Goal: Task Accomplishment & Management: Manage account settings

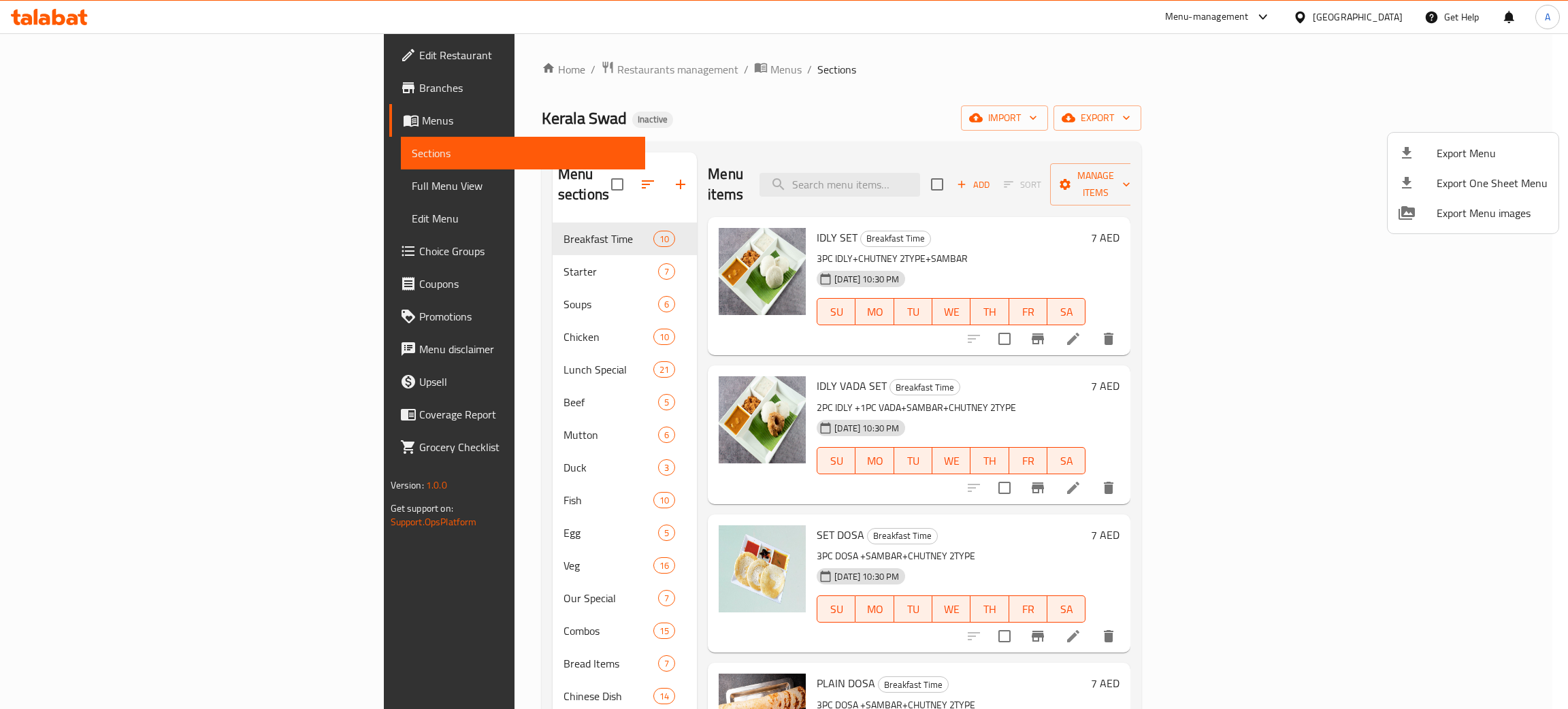
click at [1362, 16] on div at bounding box center [784, 354] width 1568 height 709
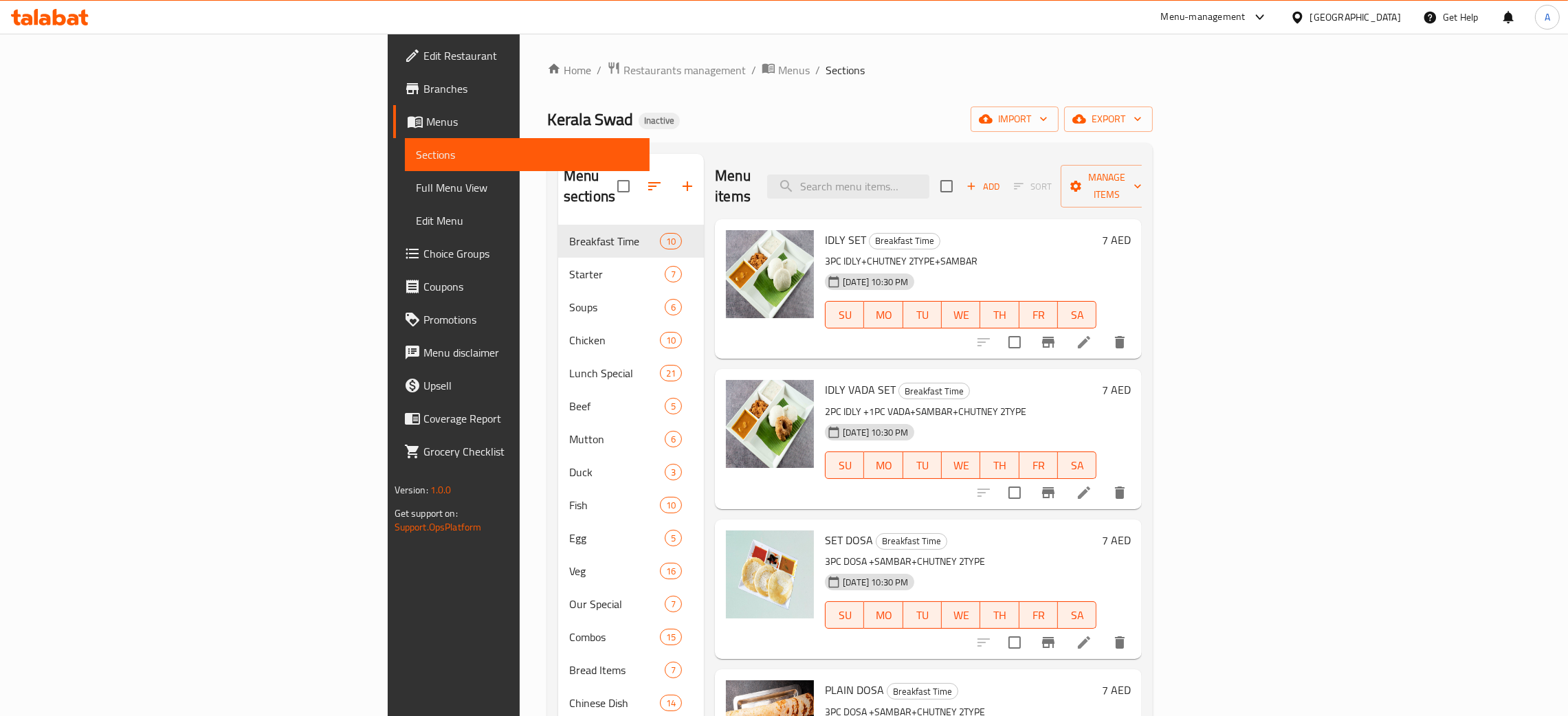
click at [1340, 13] on div "United Arab Emirates" at bounding box center [1355, 17] width 91 height 15
click at [1222, 139] on div "[GEOGRAPHIC_DATA]" at bounding box center [1252, 141] width 113 height 32
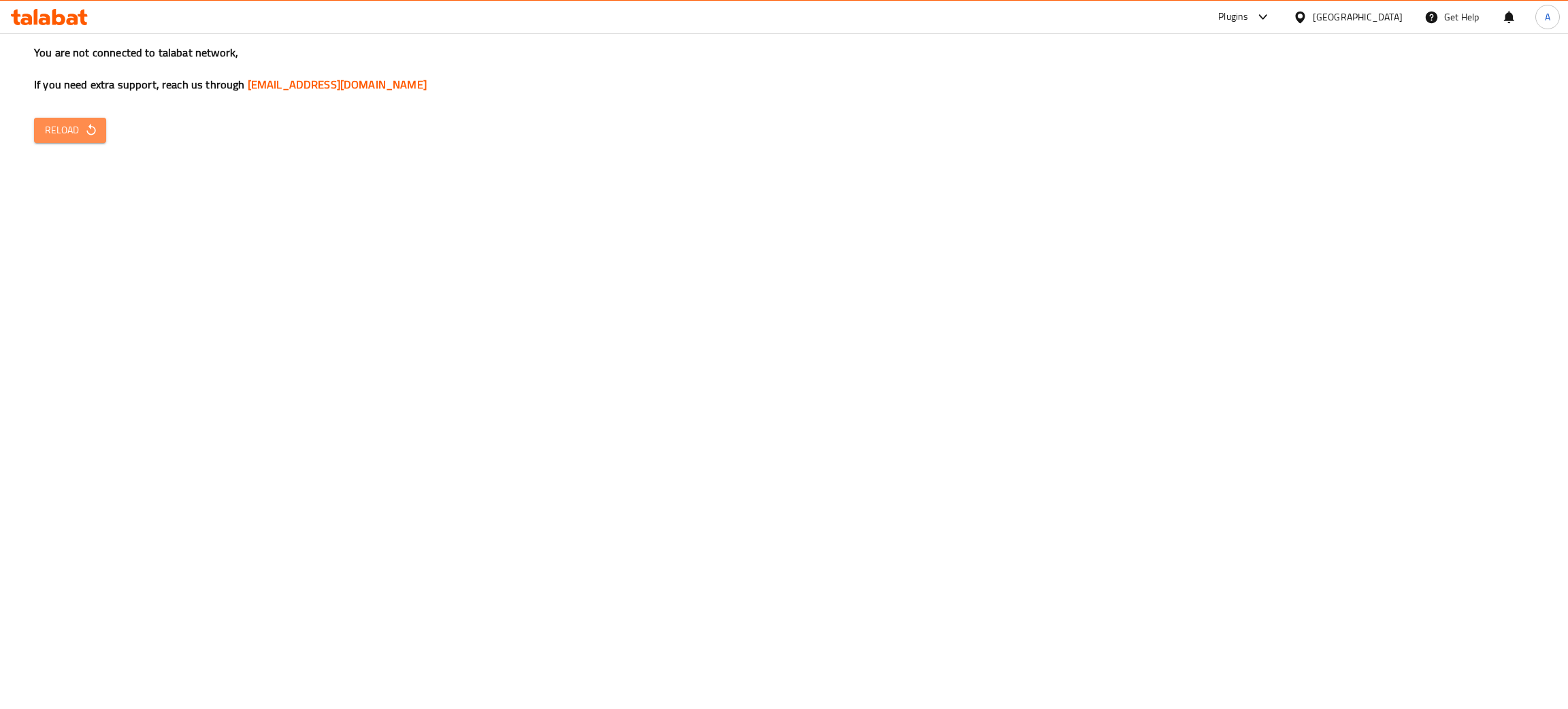
click at [88, 122] on span "Reload" at bounding box center [70, 131] width 50 height 17
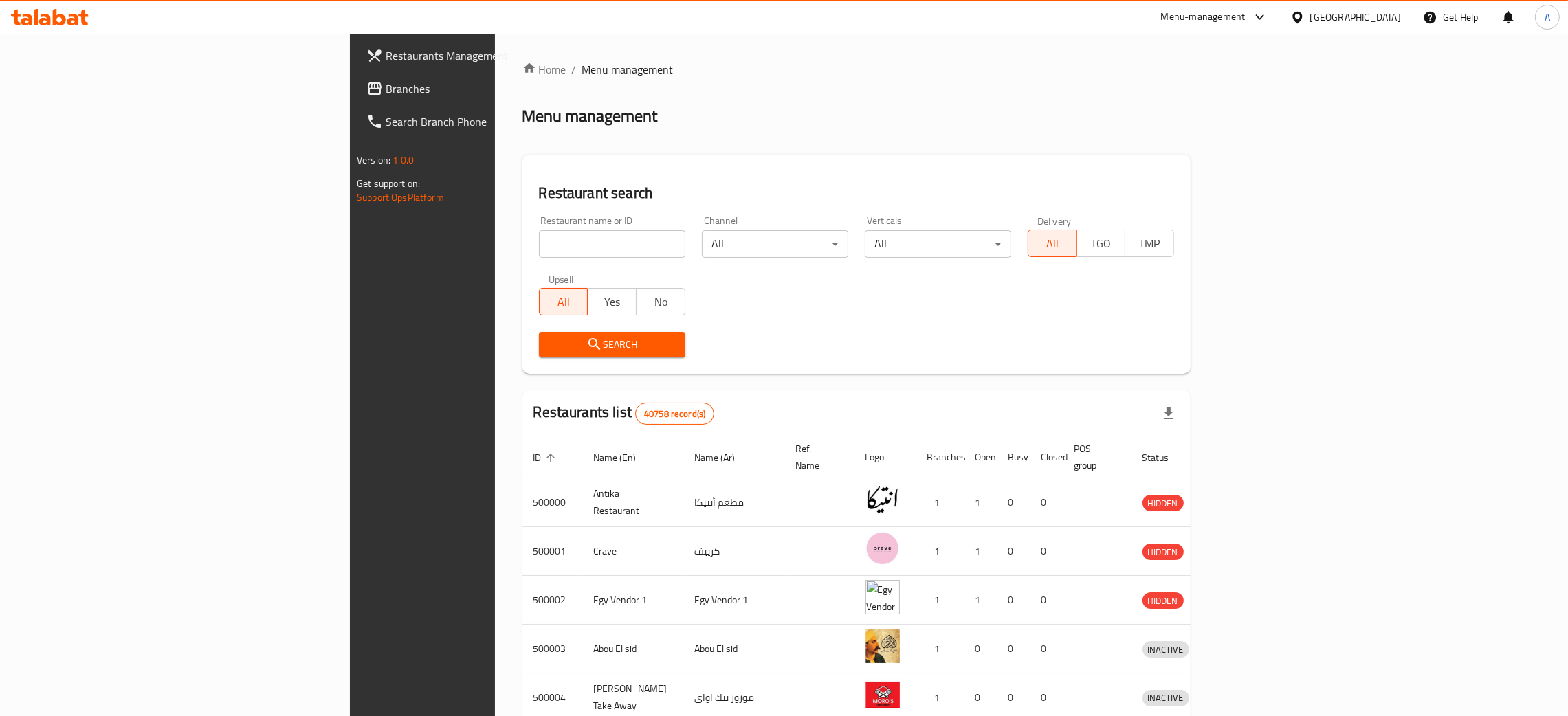
click at [539, 237] on input "search" at bounding box center [612, 243] width 146 height 28
paste input "Amon Fried Chicken"
type input "Amon Fried Chicken"
click button "Search" at bounding box center [612, 345] width 146 height 25
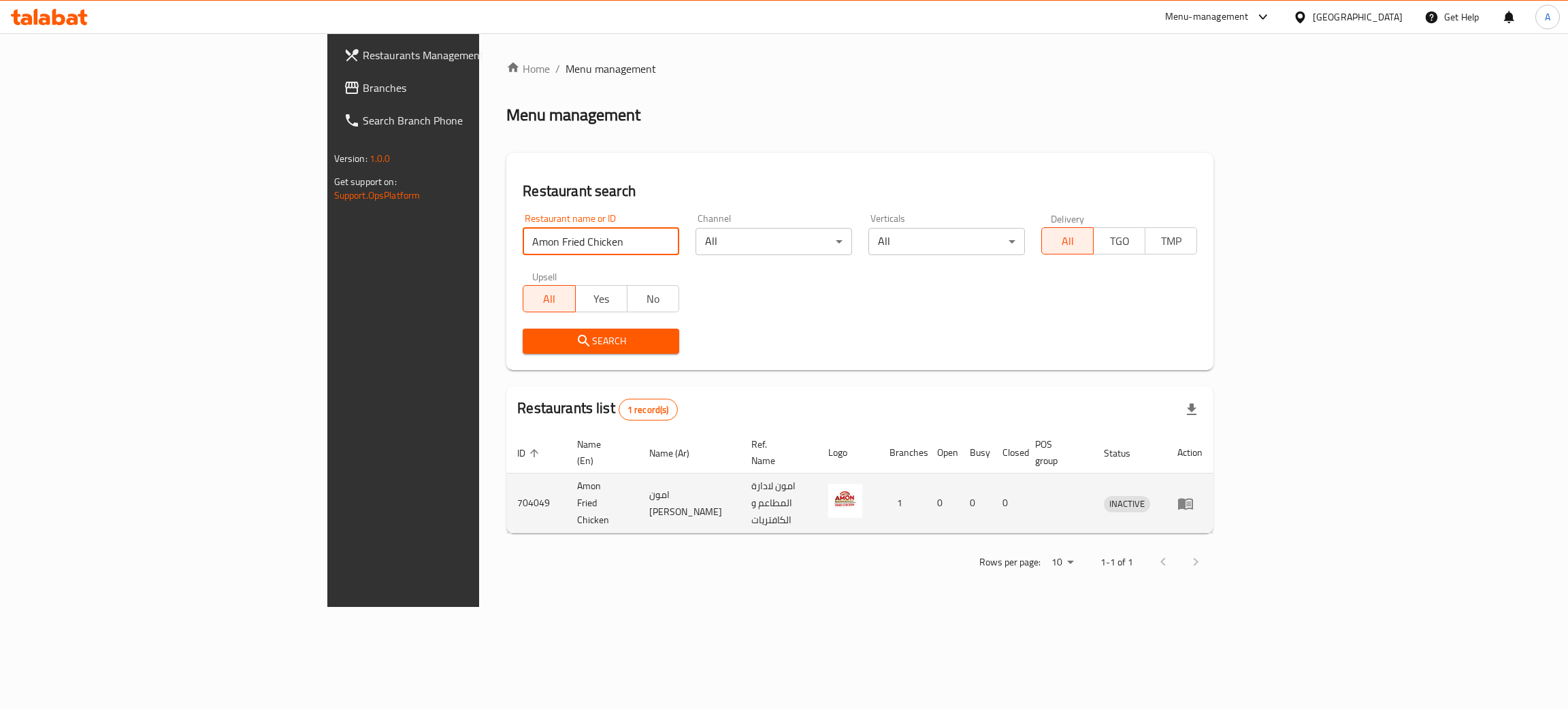
click at [1194, 495] on icon "enhanced table" at bounding box center [1185, 503] width 16 height 16
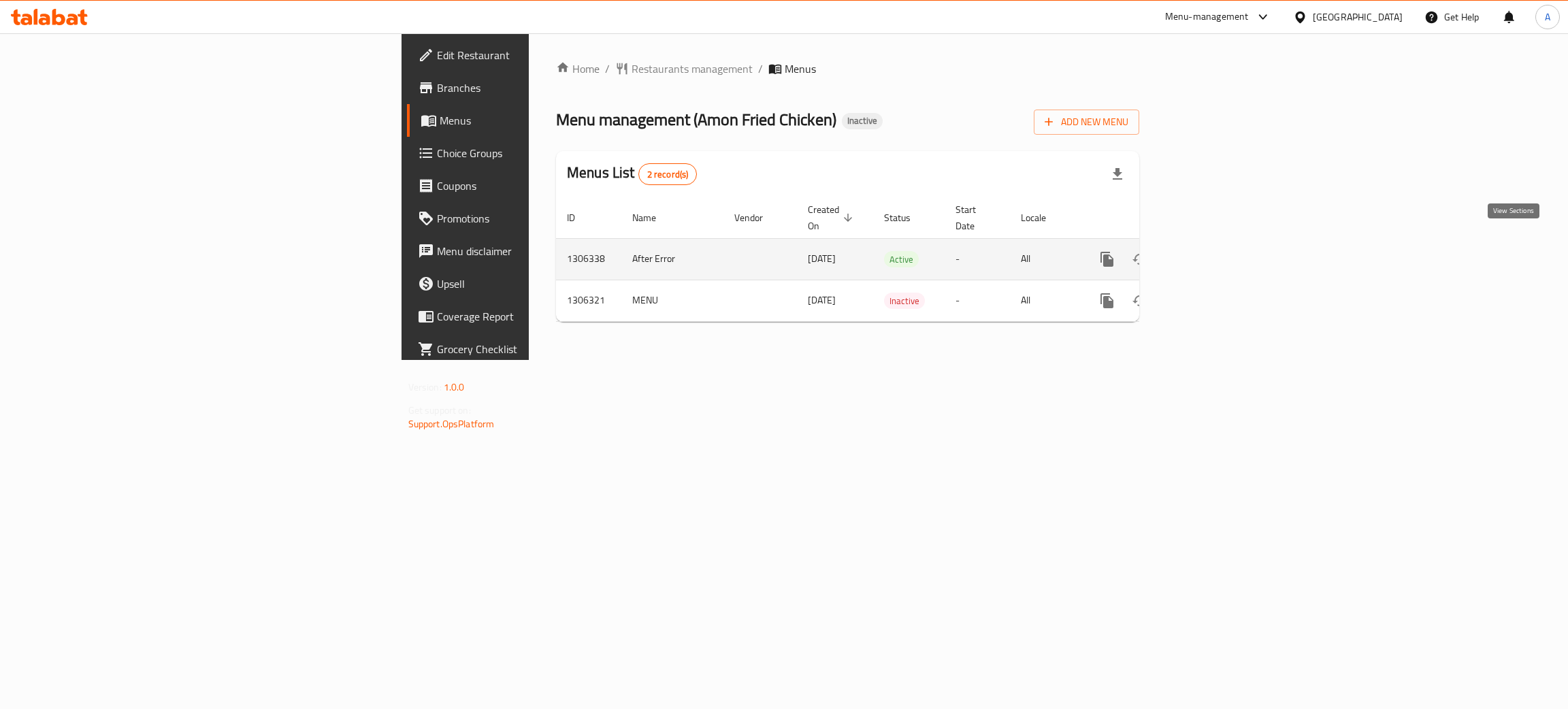
click at [1213, 251] on icon "enhanced table" at bounding box center [1205, 259] width 16 height 16
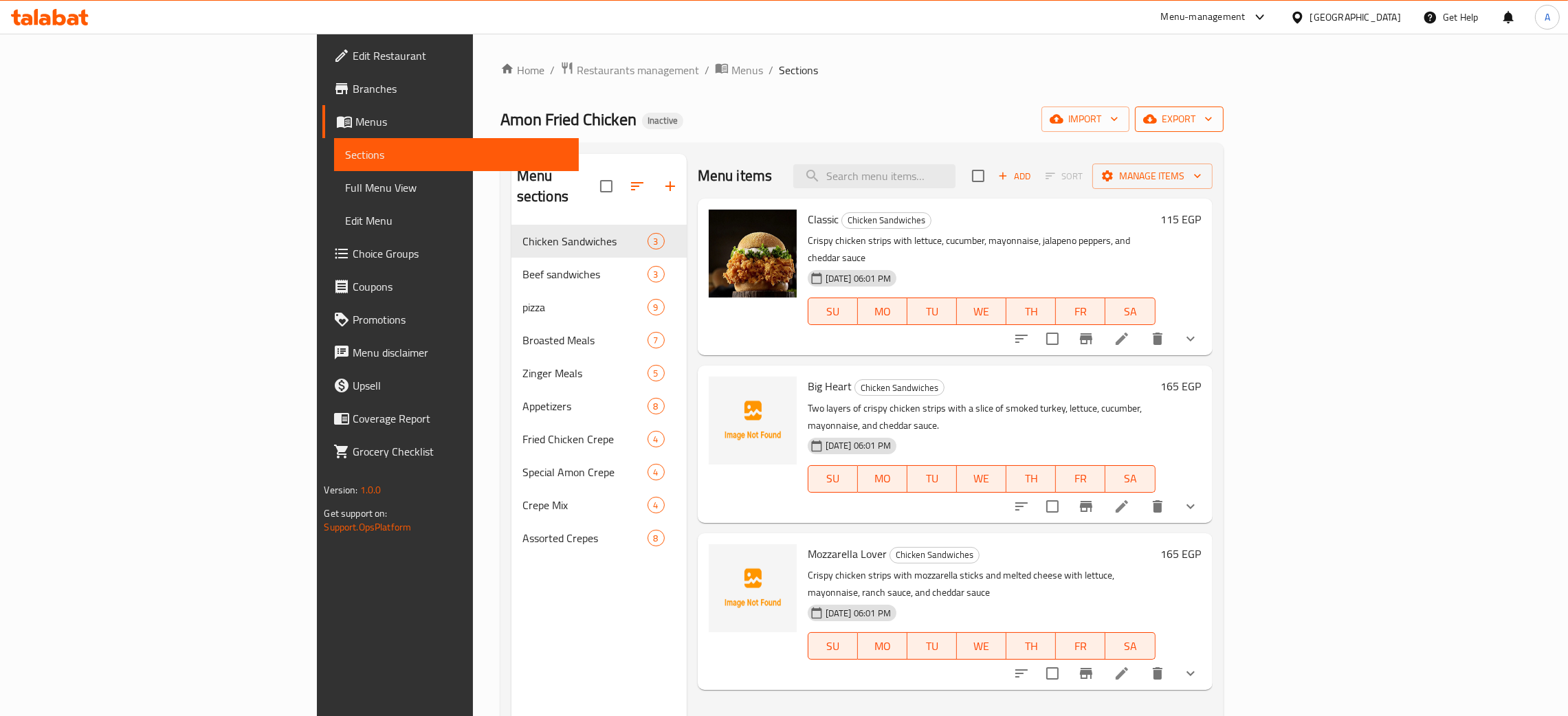
click at [1215, 119] on icon "button" at bounding box center [1208, 119] width 13 height 13
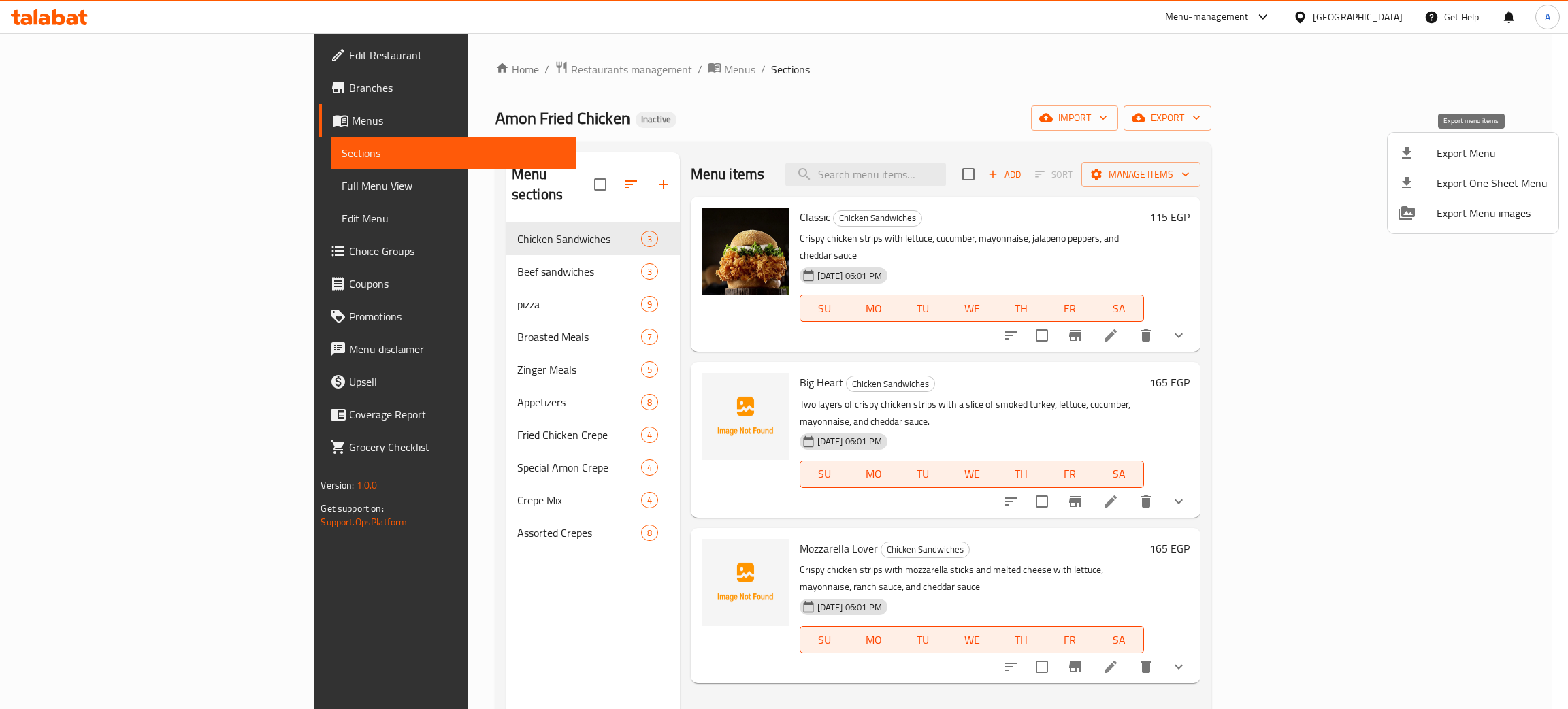
click at [1475, 150] on span "Export Menu" at bounding box center [1492, 153] width 111 height 16
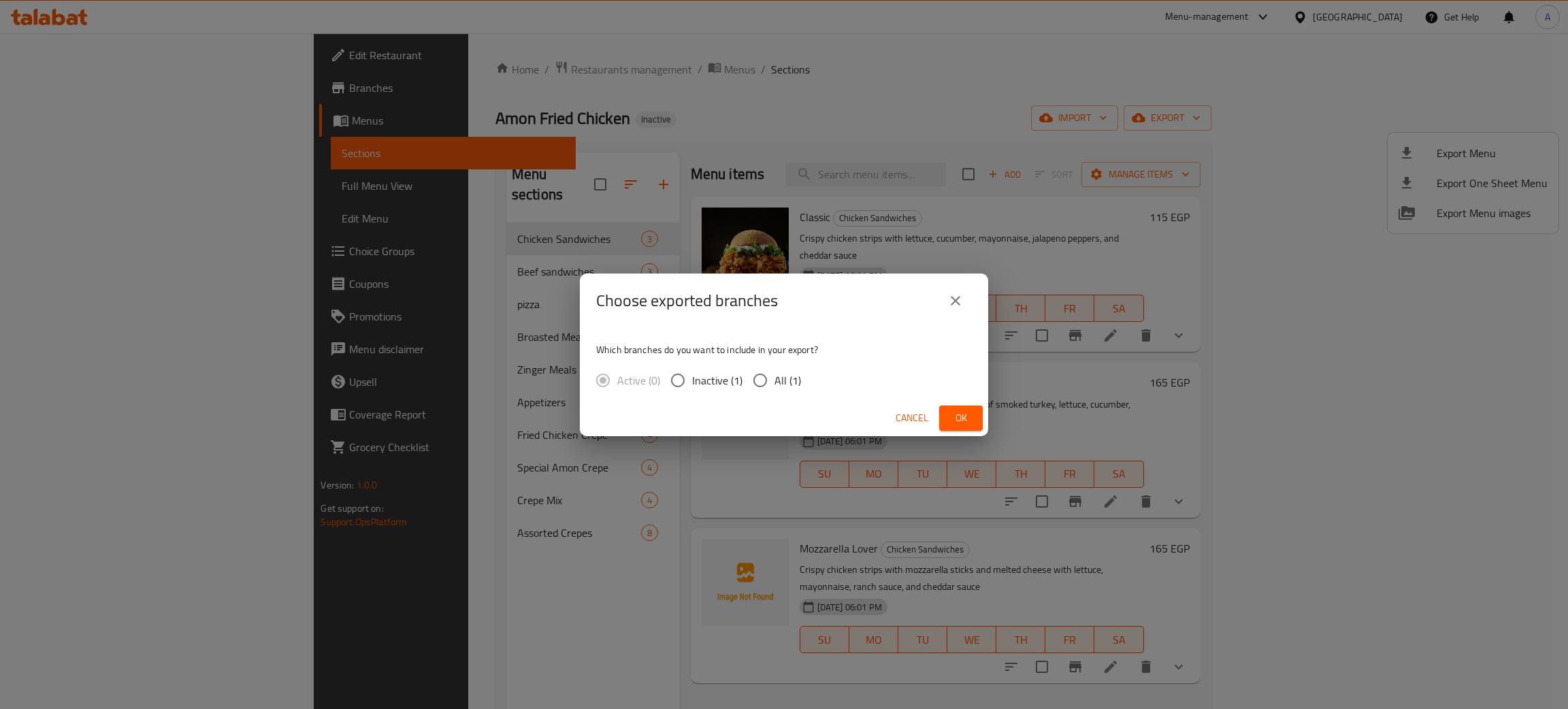
click at [954, 419] on span "Ok" at bounding box center [961, 418] width 22 height 17
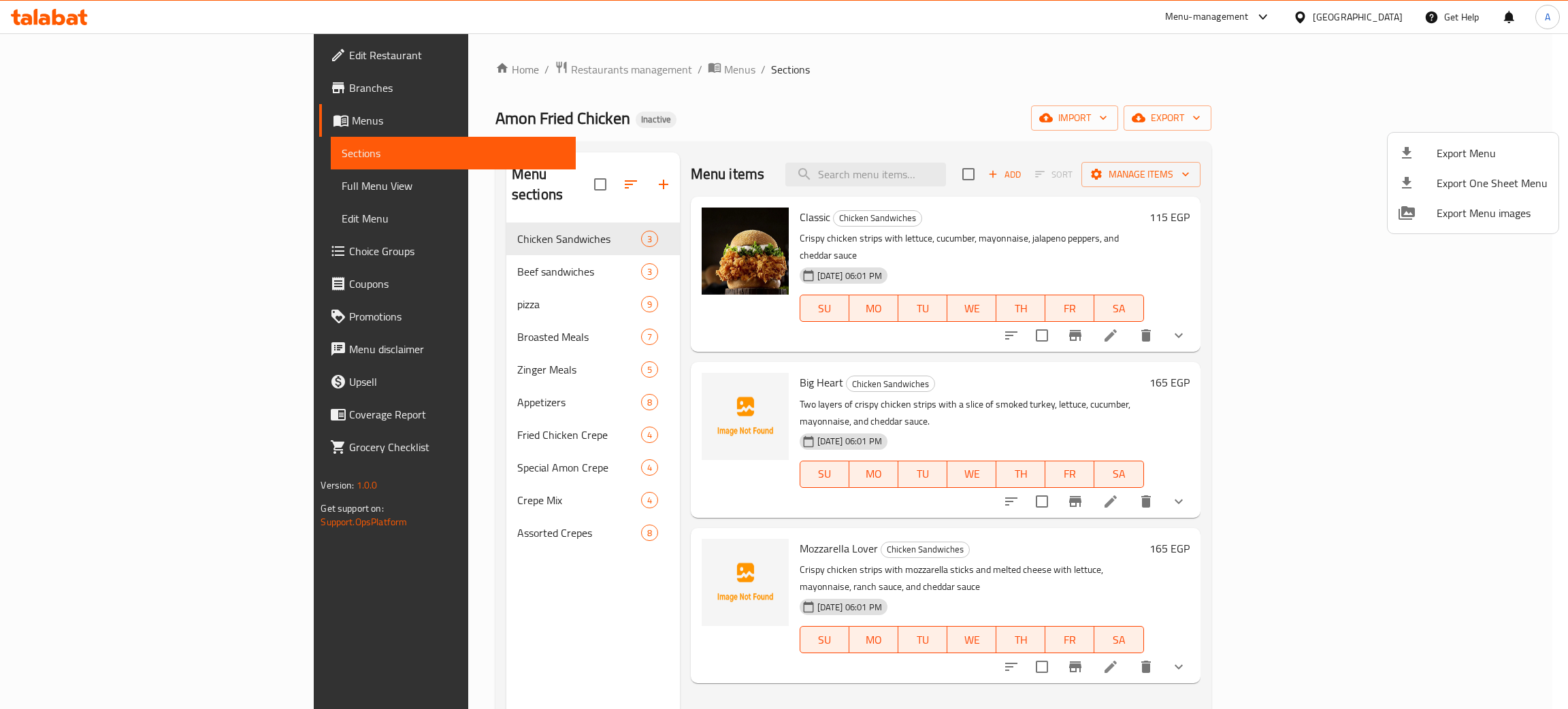
click at [405, 253] on div at bounding box center [784, 354] width 1568 height 709
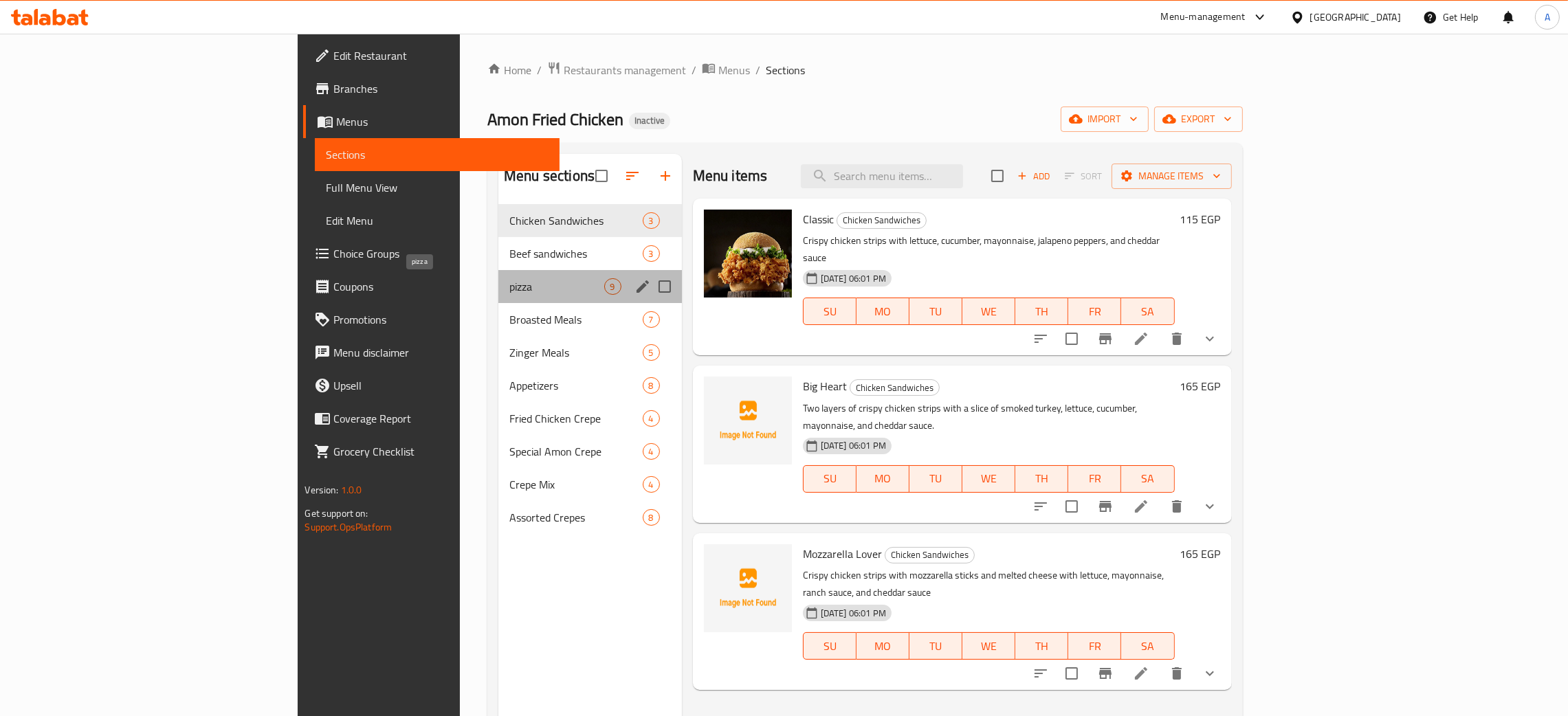
click at [509, 290] on span "pizza" at bounding box center [556, 286] width 94 height 17
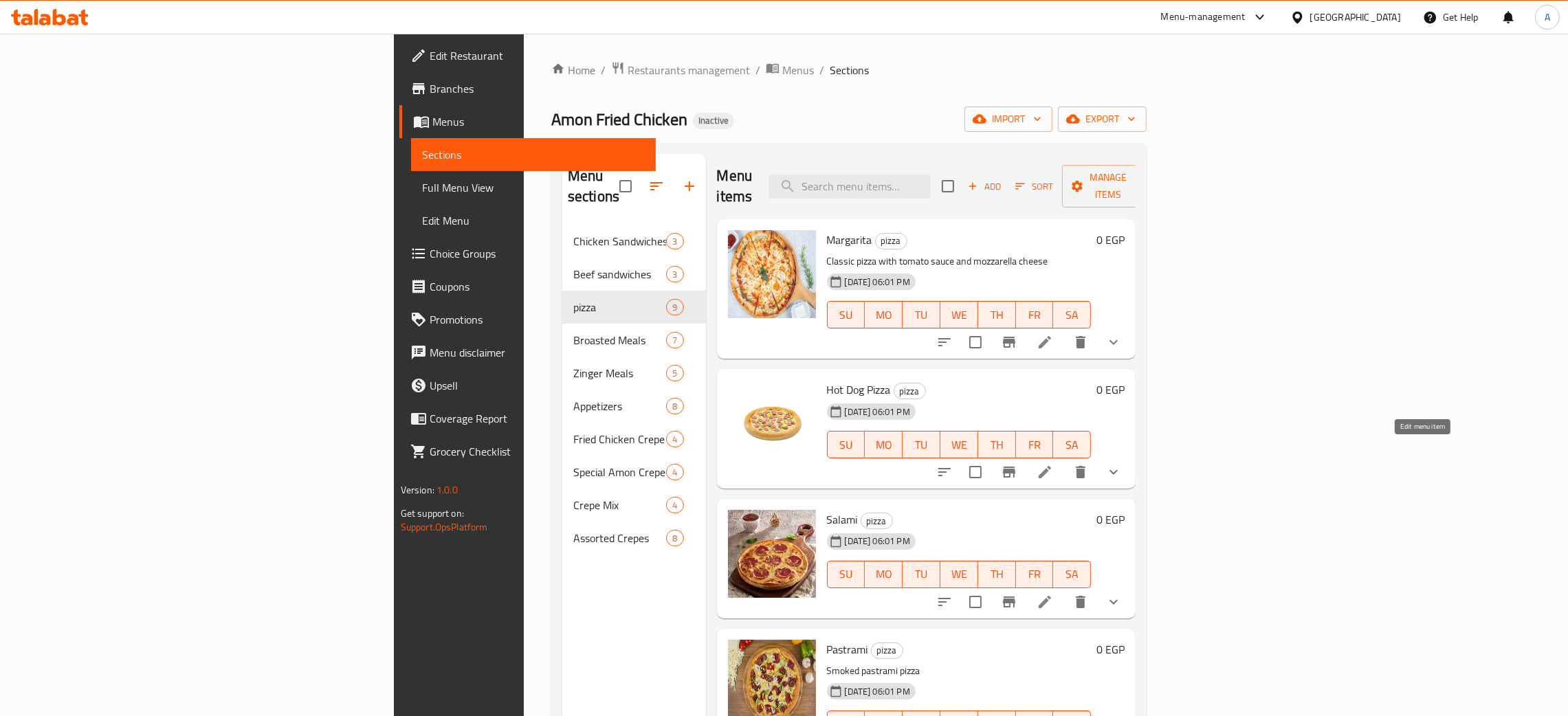
click at [1053, 464] on icon at bounding box center [1045, 472] width 17 height 17
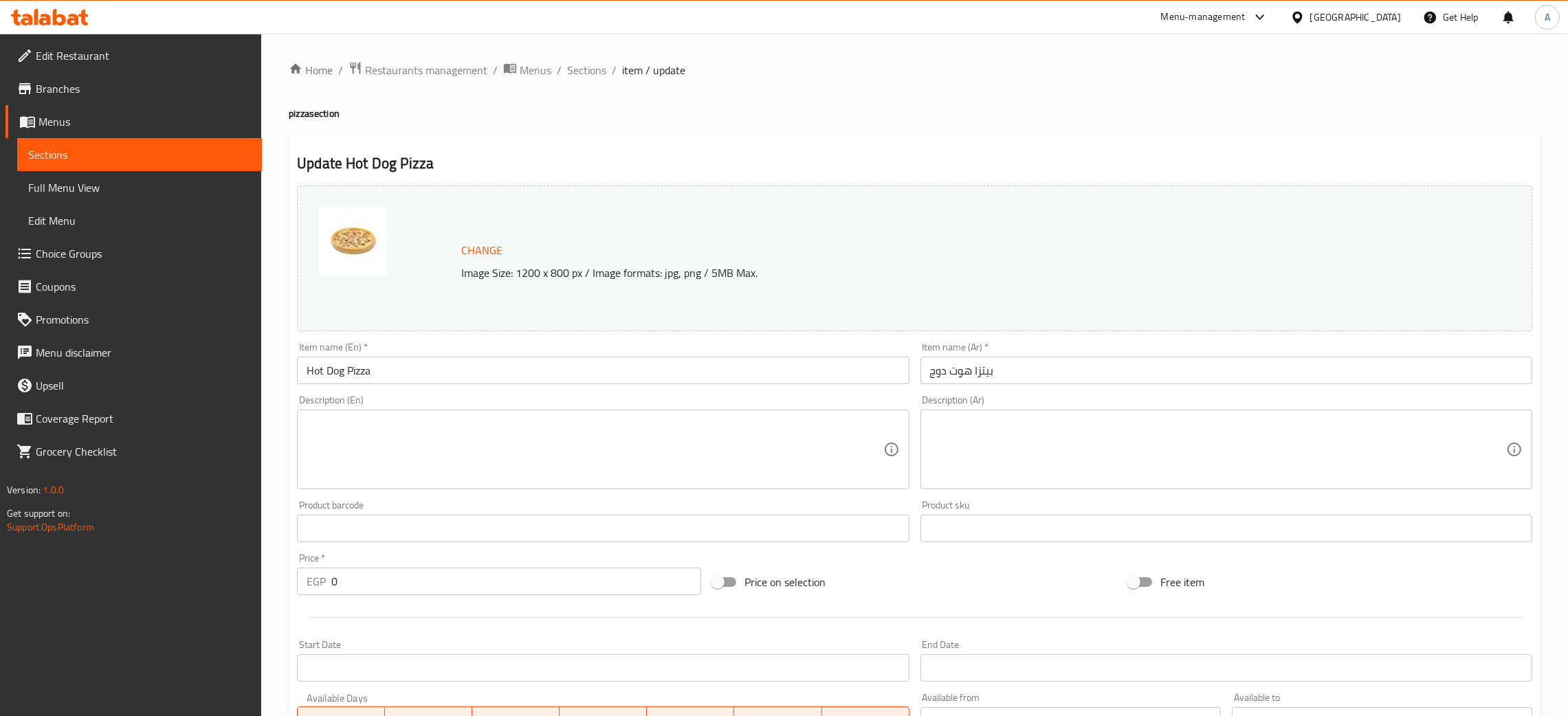
click at [402, 416] on div "Description (En) Description (En)" at bounding box center [603, 442] width 612 height 94
click at [380, 437] on textarea at bounding box center [595, 450] width 576 height 66
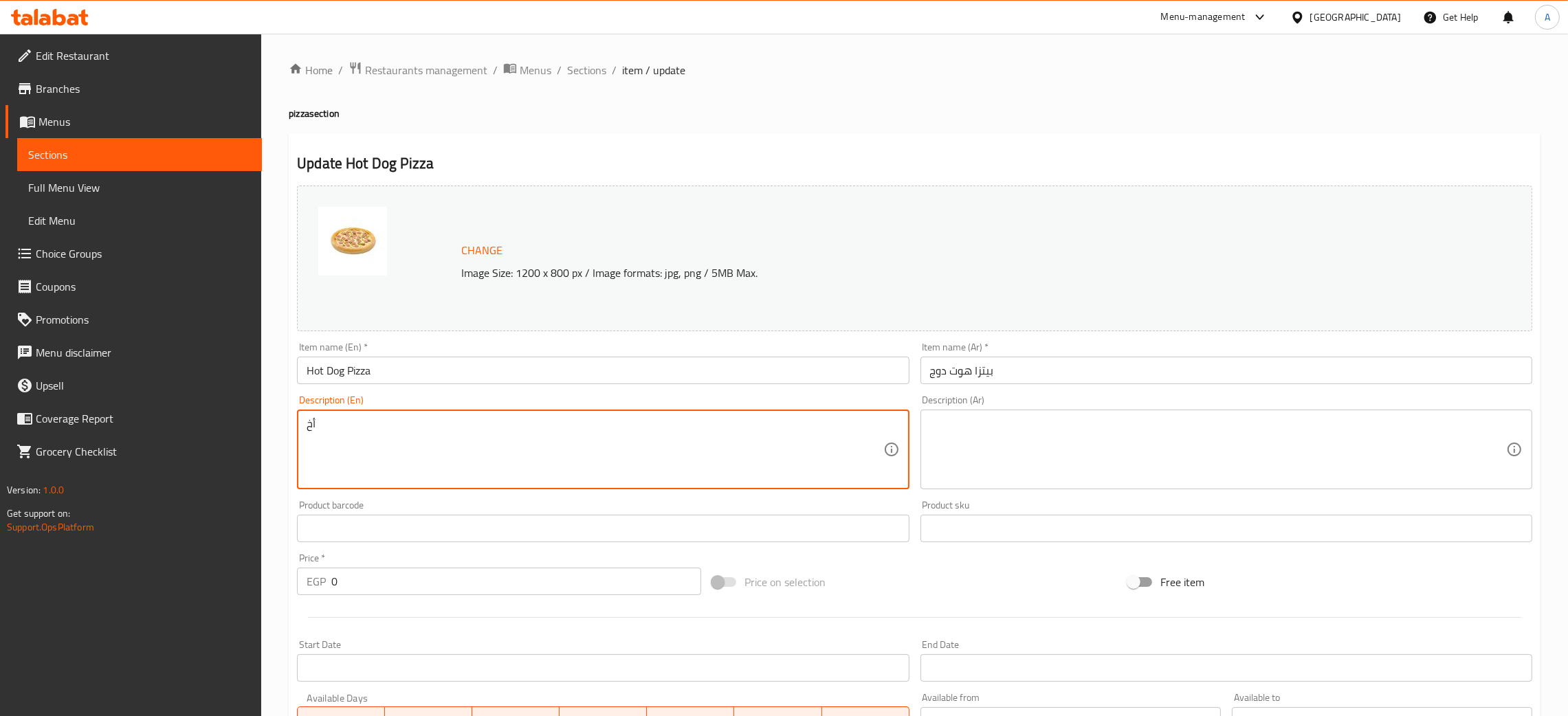
type textarea "أ"
paste textarea "بيتزا غنية بقطع الهوت دوج مع جبنة موتزاريلا"
type textarea "بيتزا غنية بقطع الهوت دوج مع جبنة موتزاريلا"
type textarea "أ"
drag, startPoint x: 484, startPoint y: 432, endPoint x: 680, endPoint y: 448, distance: 196.7
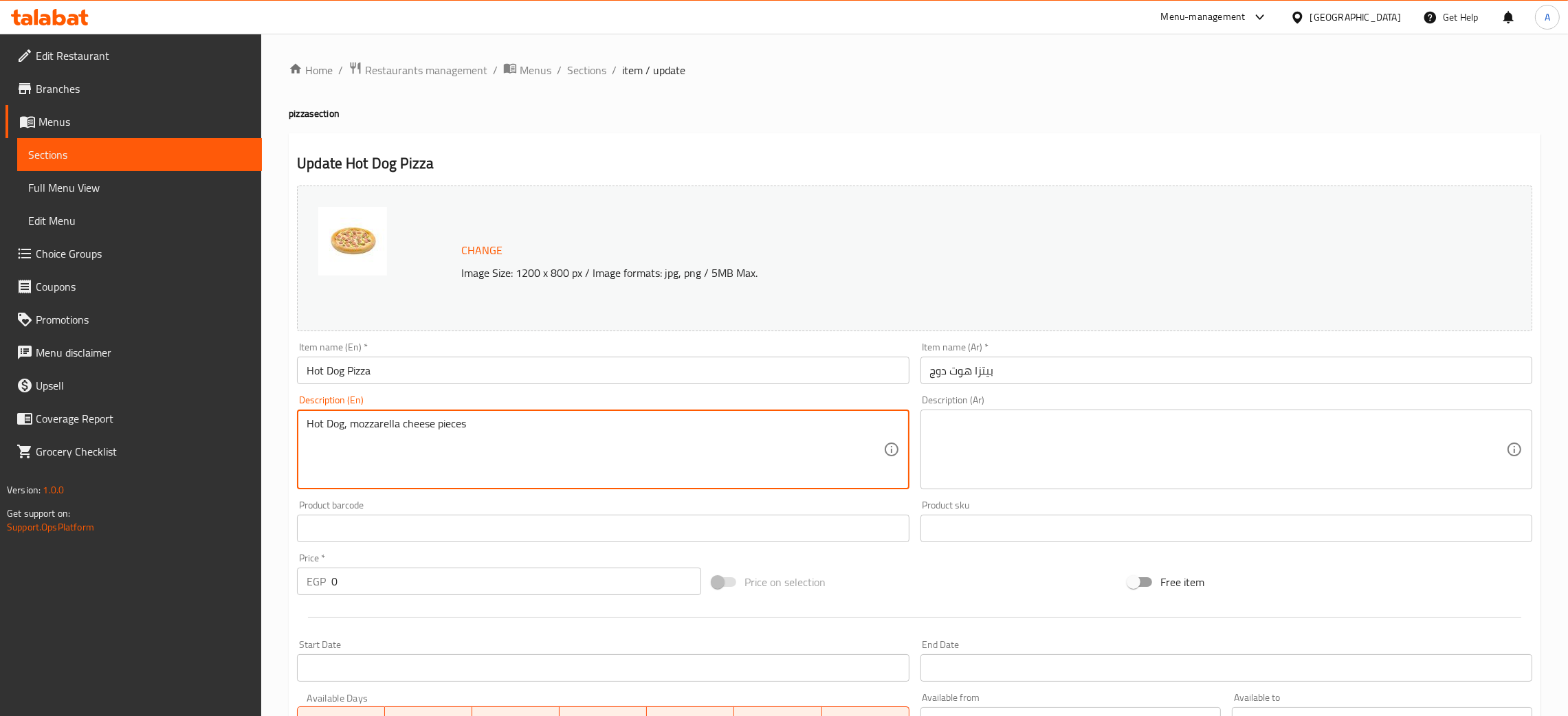
click at [302, 414] on div "Hot Dog, mozzarella cheese pieces Description (En)" at bounding box center [603, 449] width 612 height 80
type textarea "Hot Dog, mozzarella cheese pieces"
click at [1169, 439] on textarea at bounding box center [1218, 450] width 576 height 66
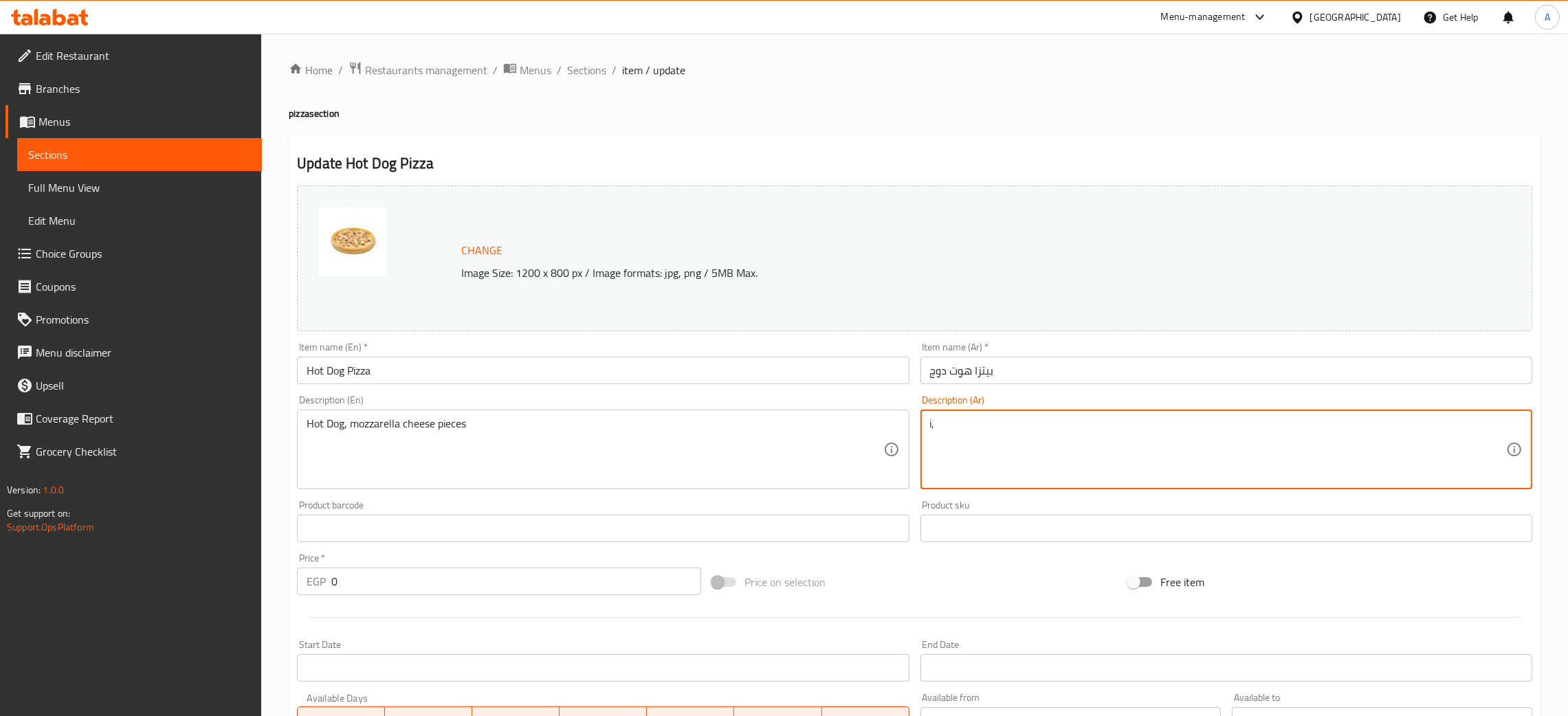
type textarea "i"
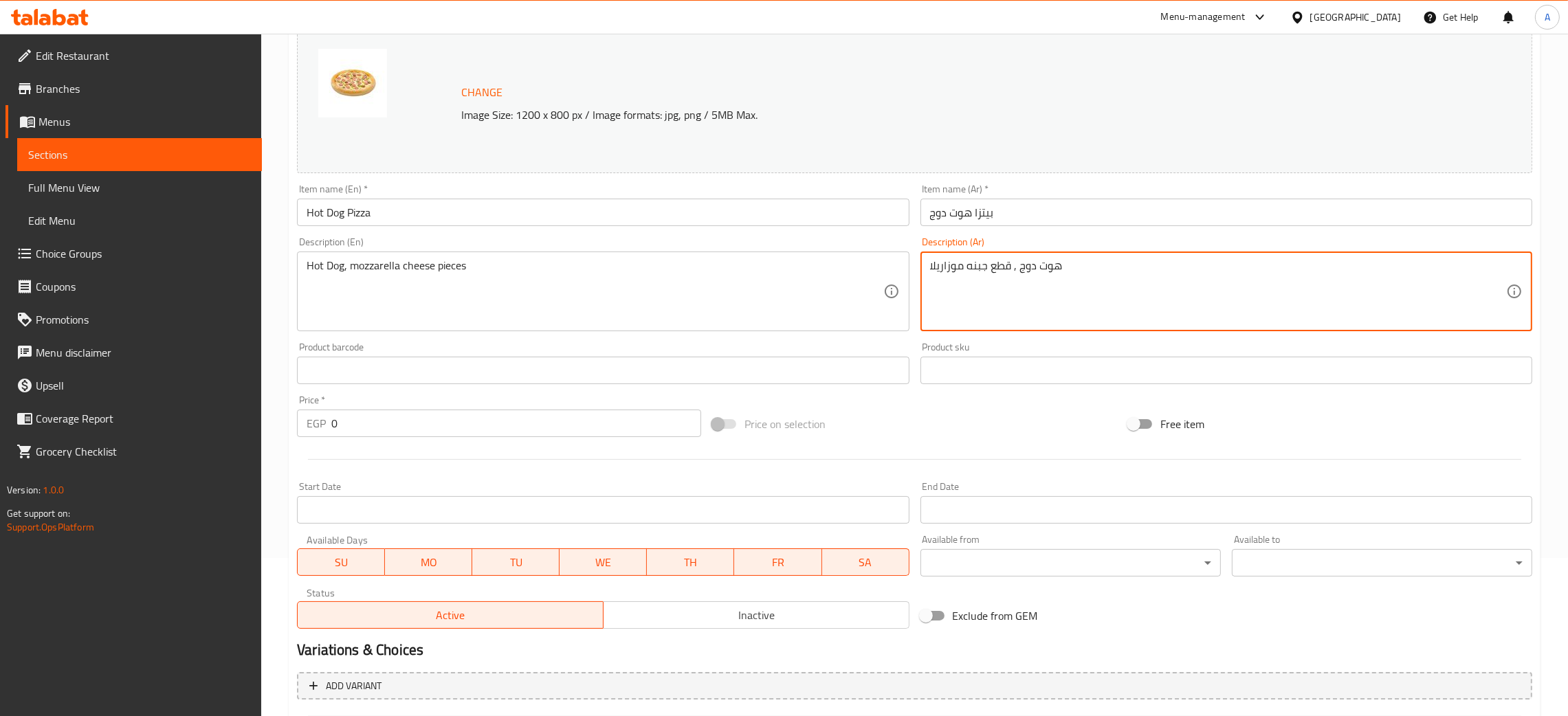
scroll to position [353, 0]
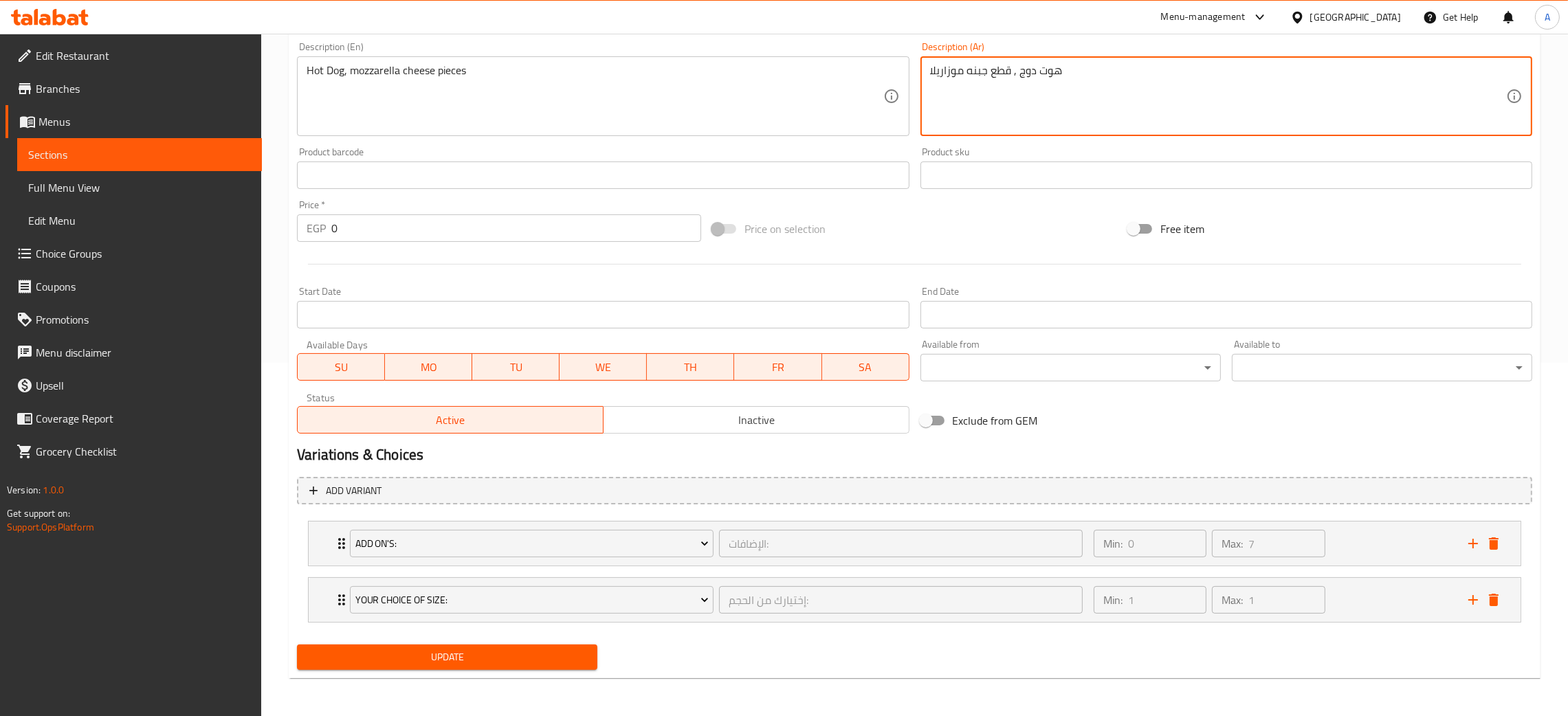
type textarea "هوت دوج , قطع جبنه موزاريلا"
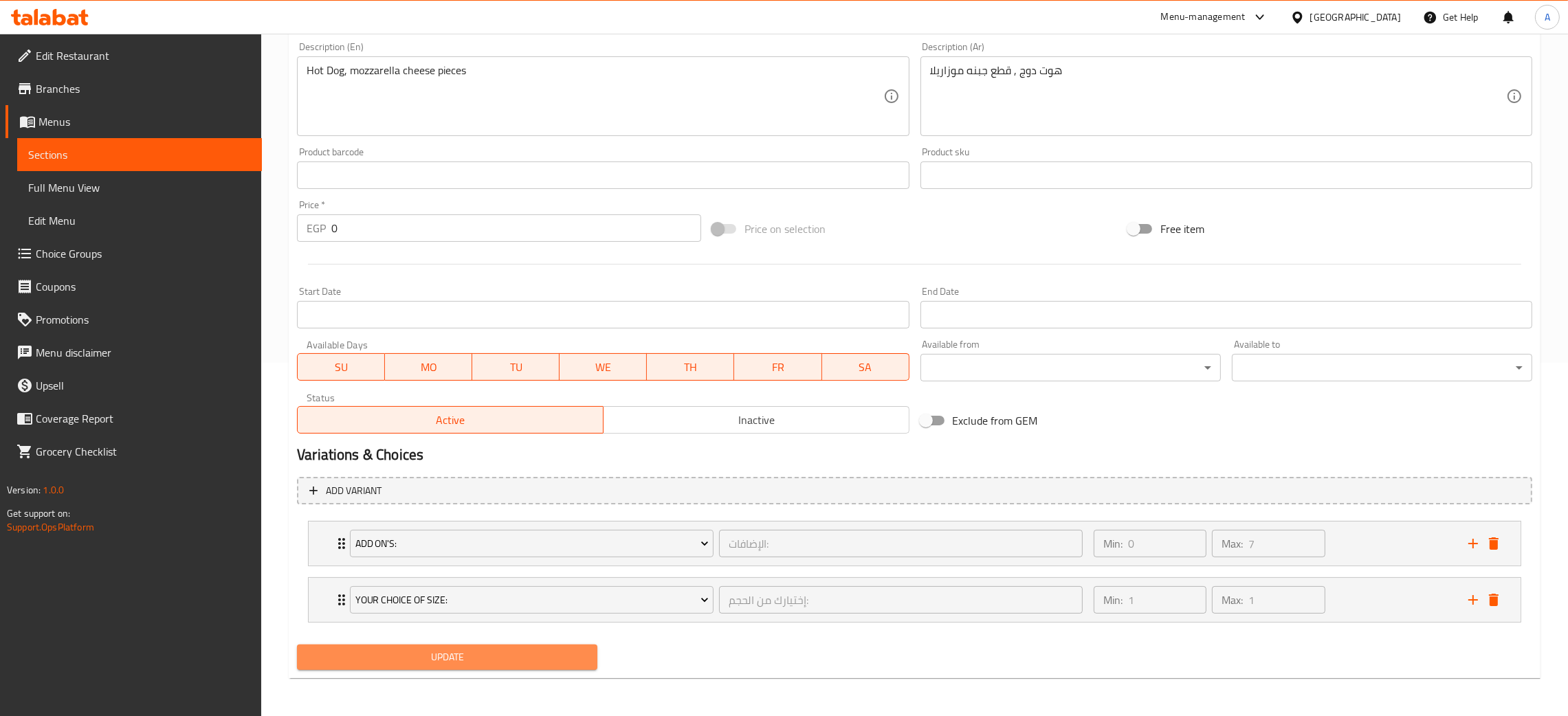
click at [538, 665] on span "Update" at bounding box center [448, 658] width 278 height 17
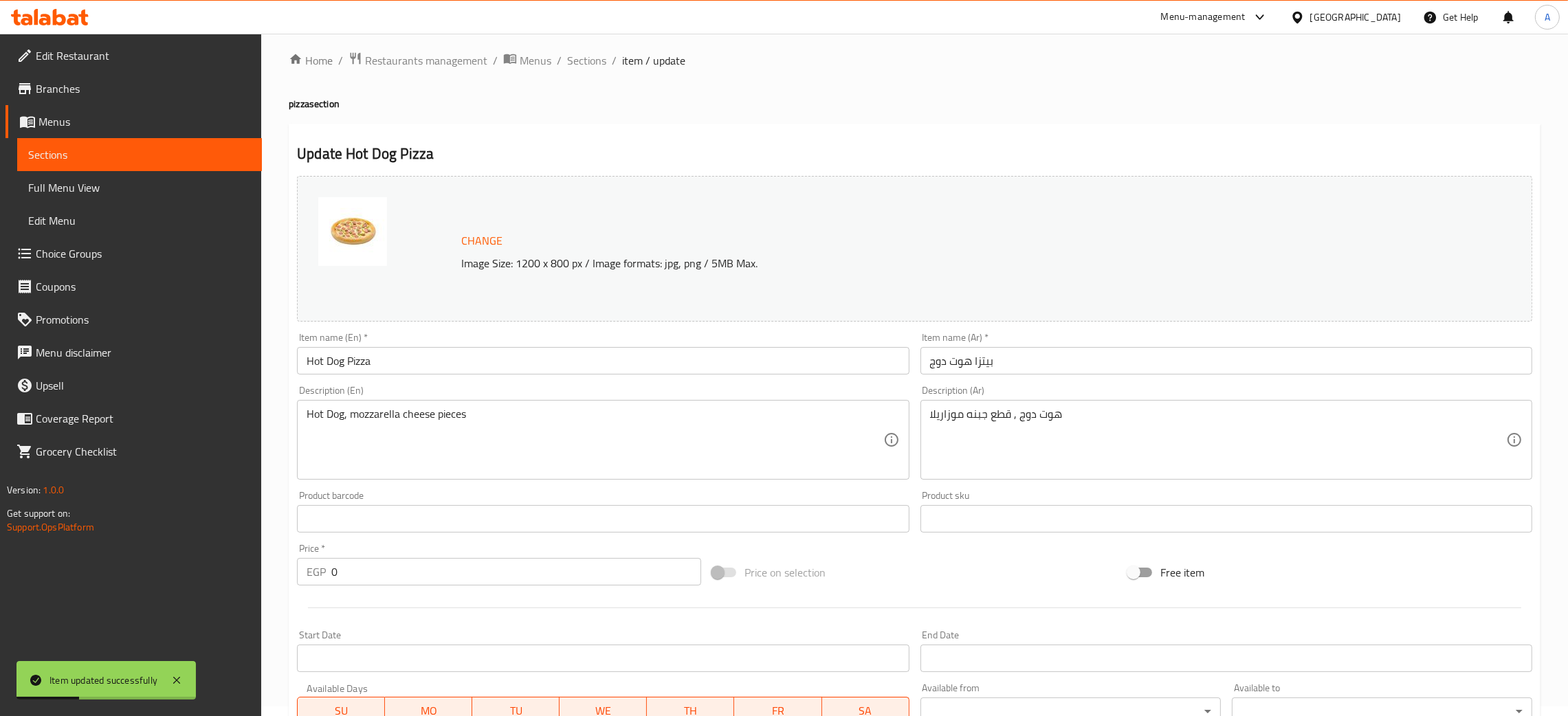
scroll to position [0, 0]
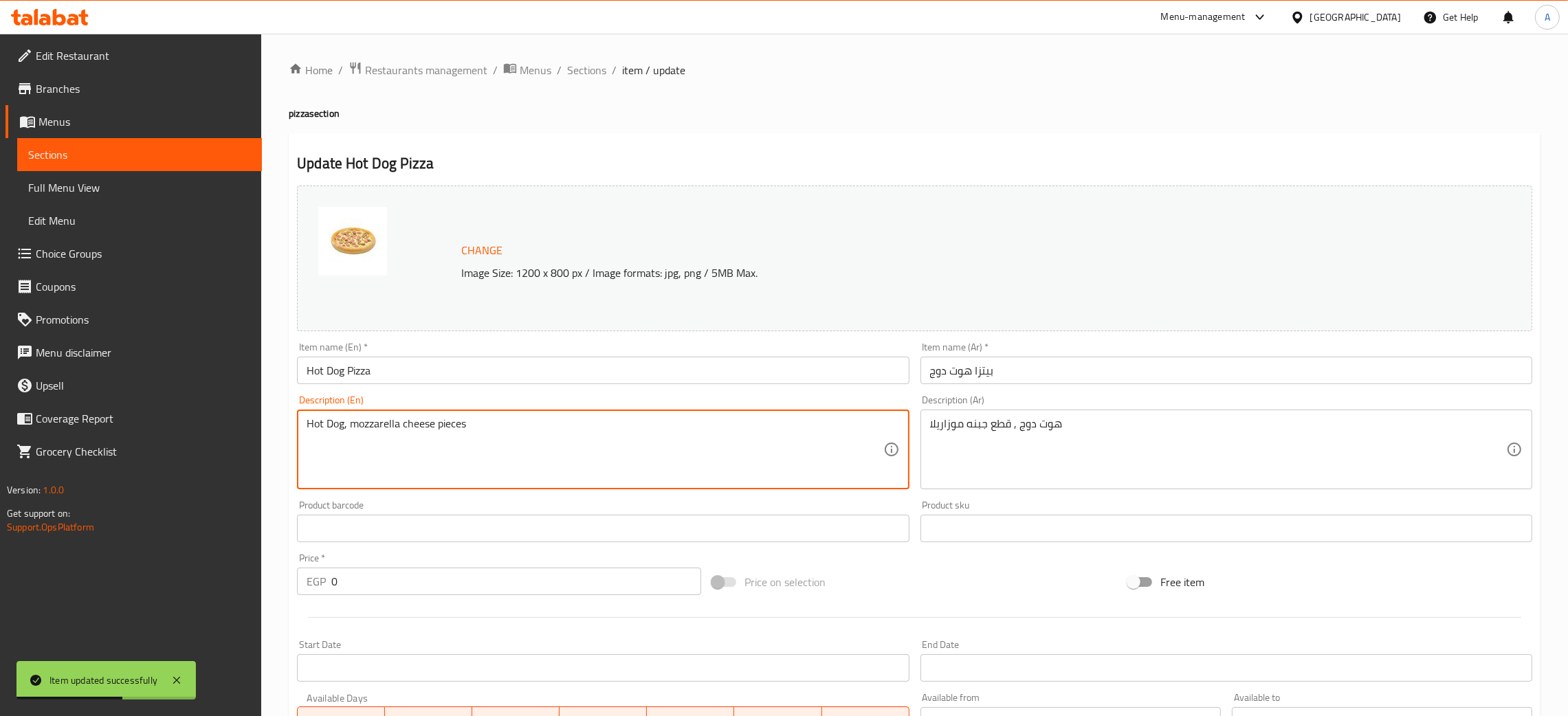
drag, startPoint x: 266, startPoint y: 412, endPoint x: 252, endPoint y: 412, distance: 14.0
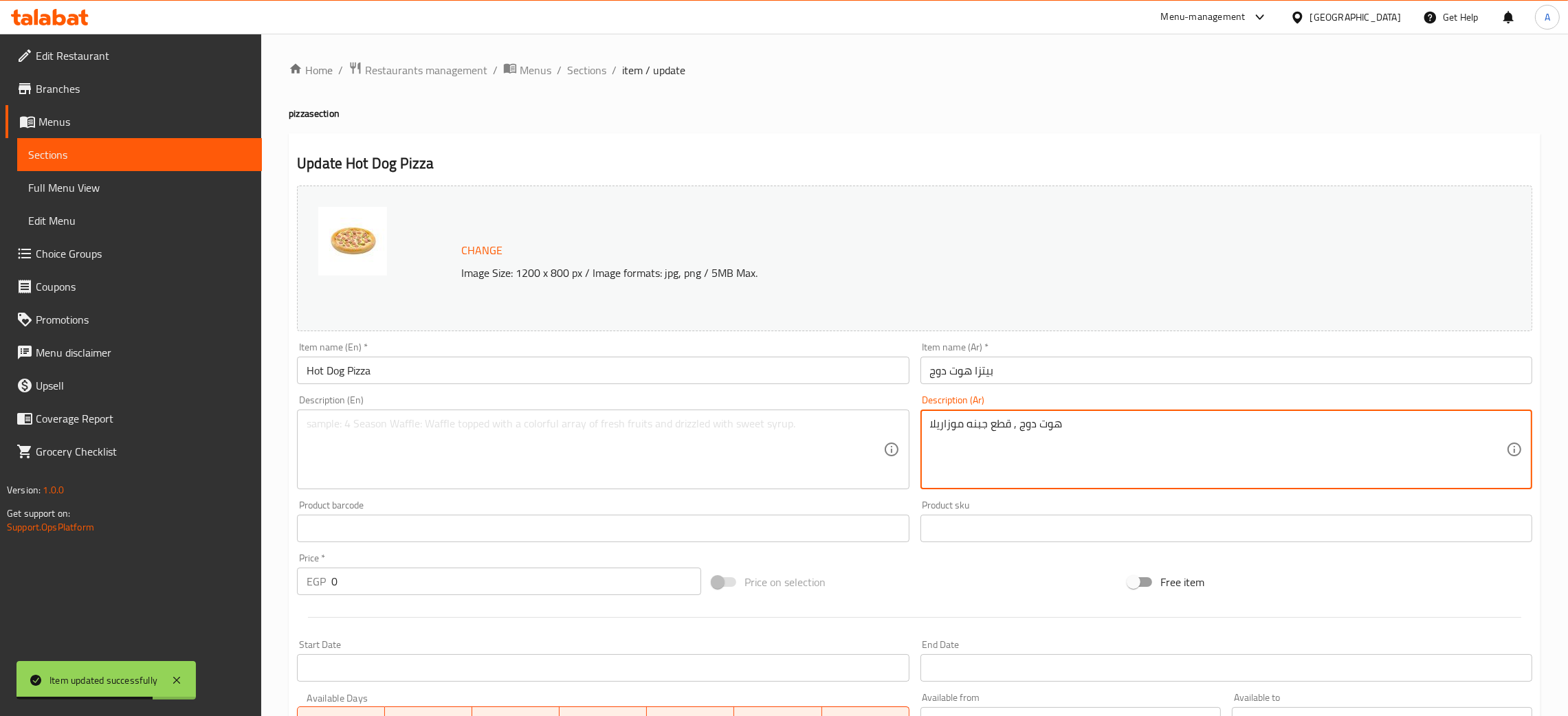
drag, startPoint x: 1093, startPoint y: 418, endPoint x: 880, endPoint y: 428, distance: 213.2
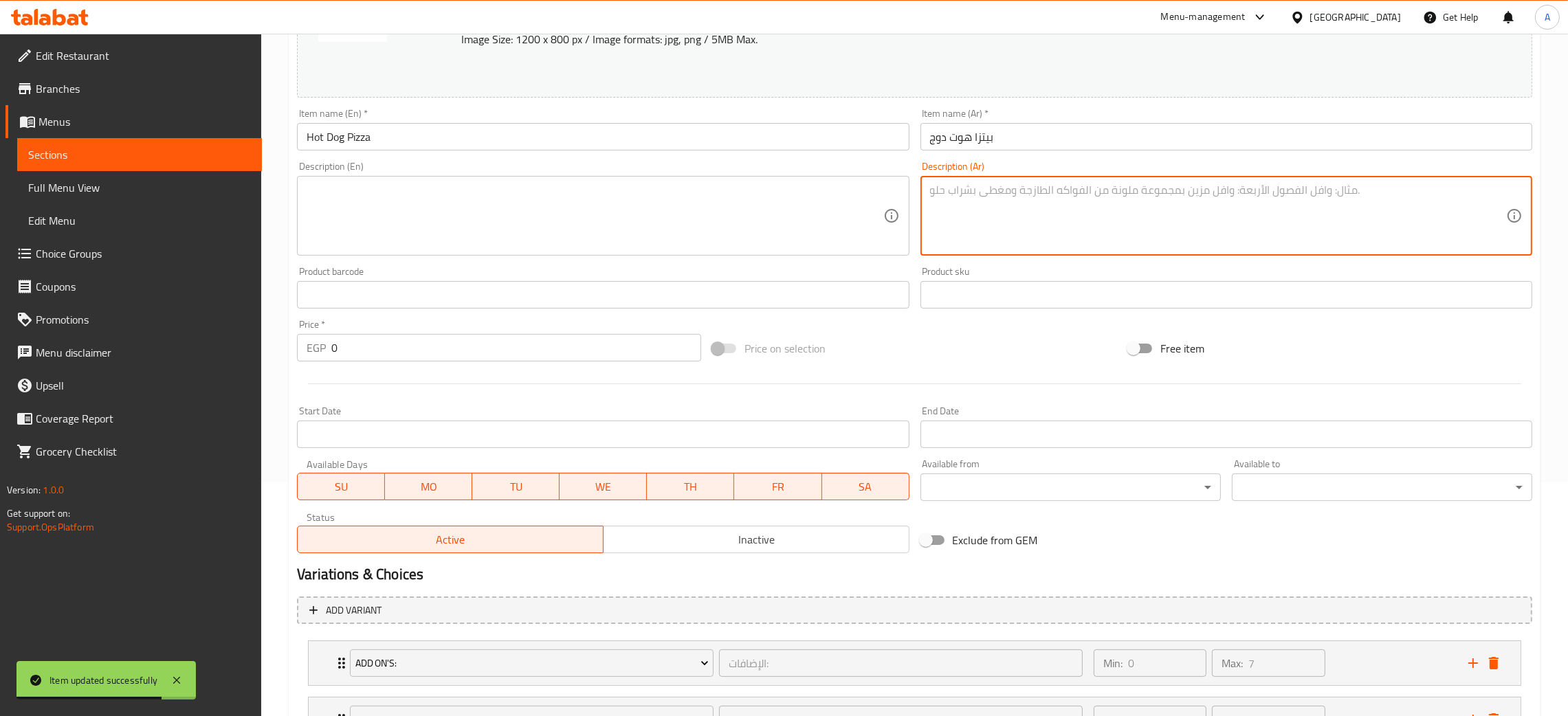
scroll to position [353, 0]
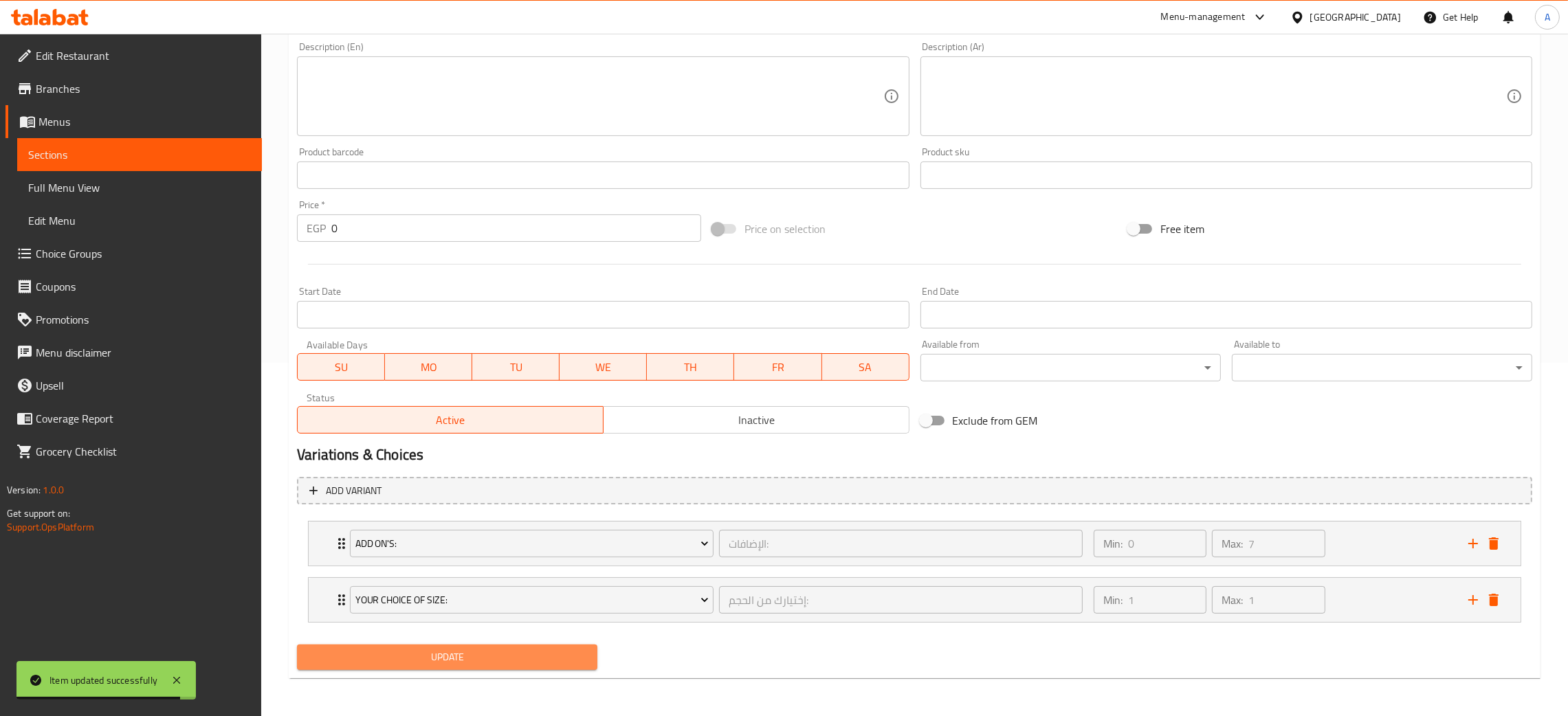
click at [529, 654] on span "Update" at bounding box center [448, 658] width 278 height 17
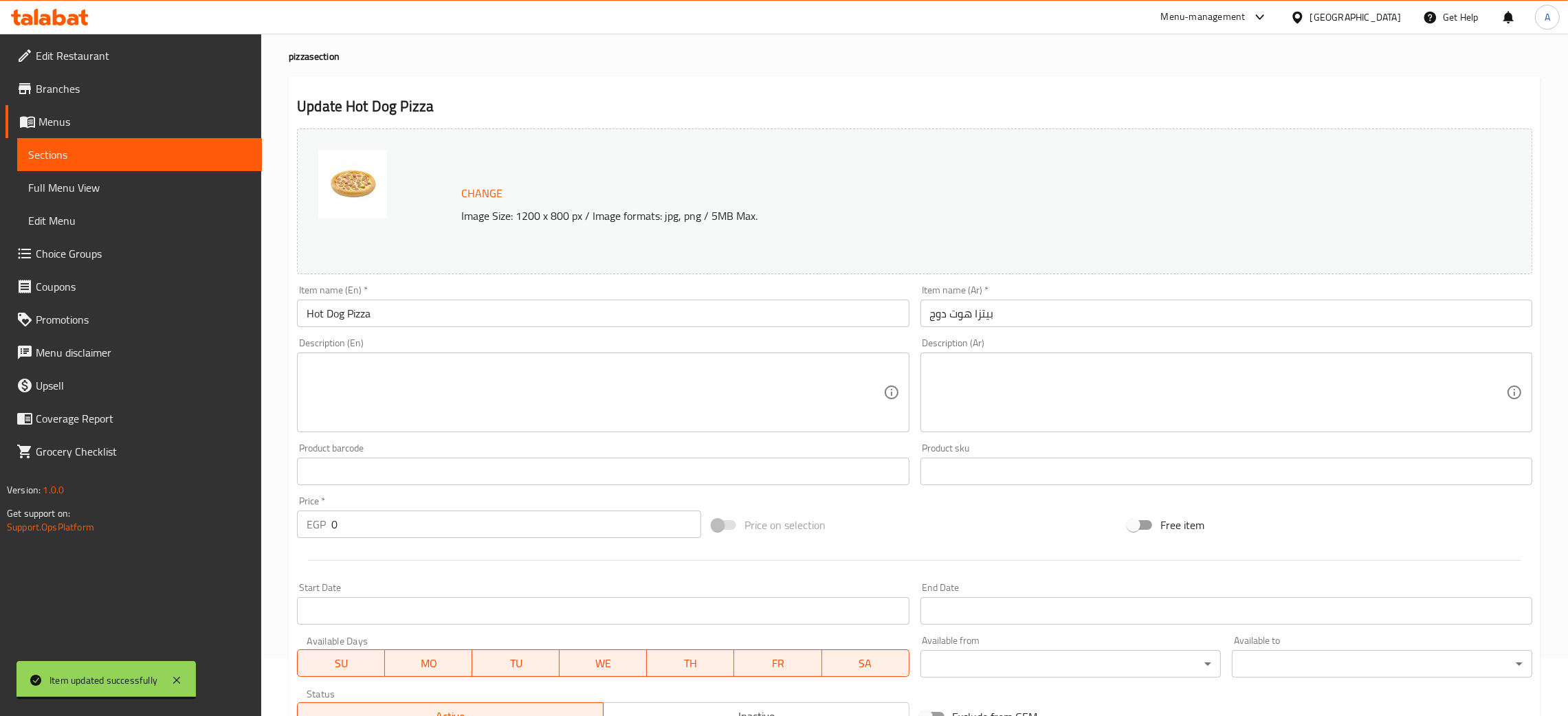
scroll to position [44, 0]
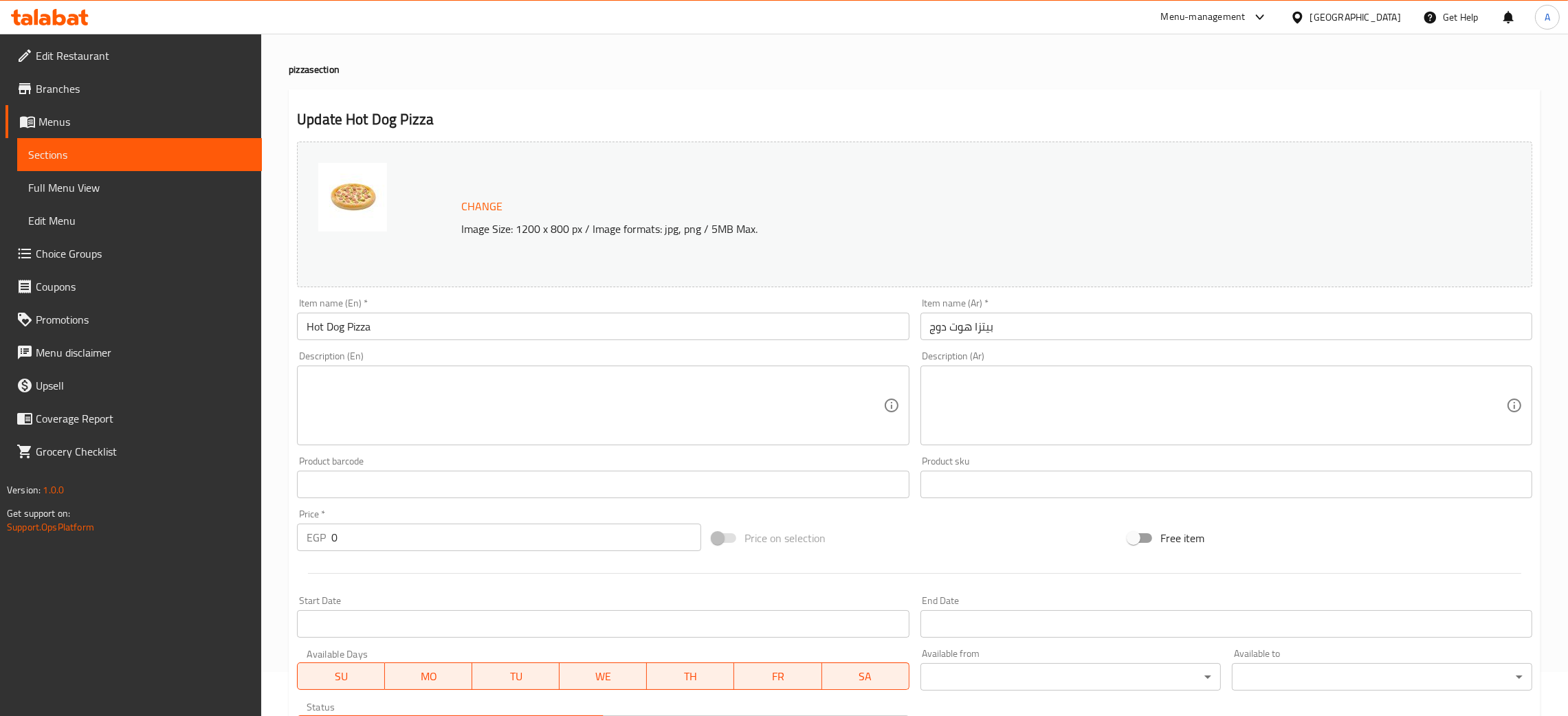
click at [59, 20] on icon at bounding box center [50, 17] width 77 height 17
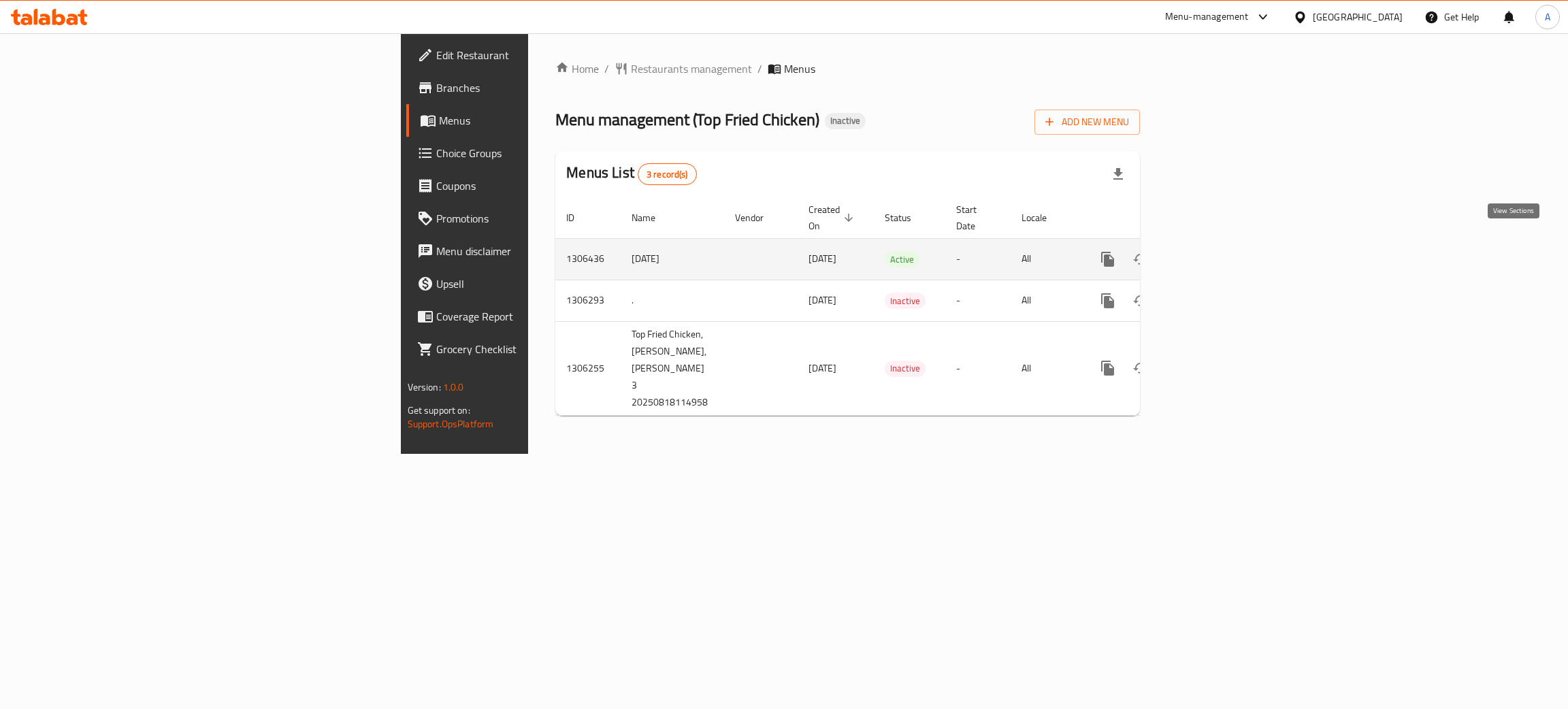
click at [1214, 251] on icon "enhanced table" at bounding box center [1206, 259] width 16 height 16
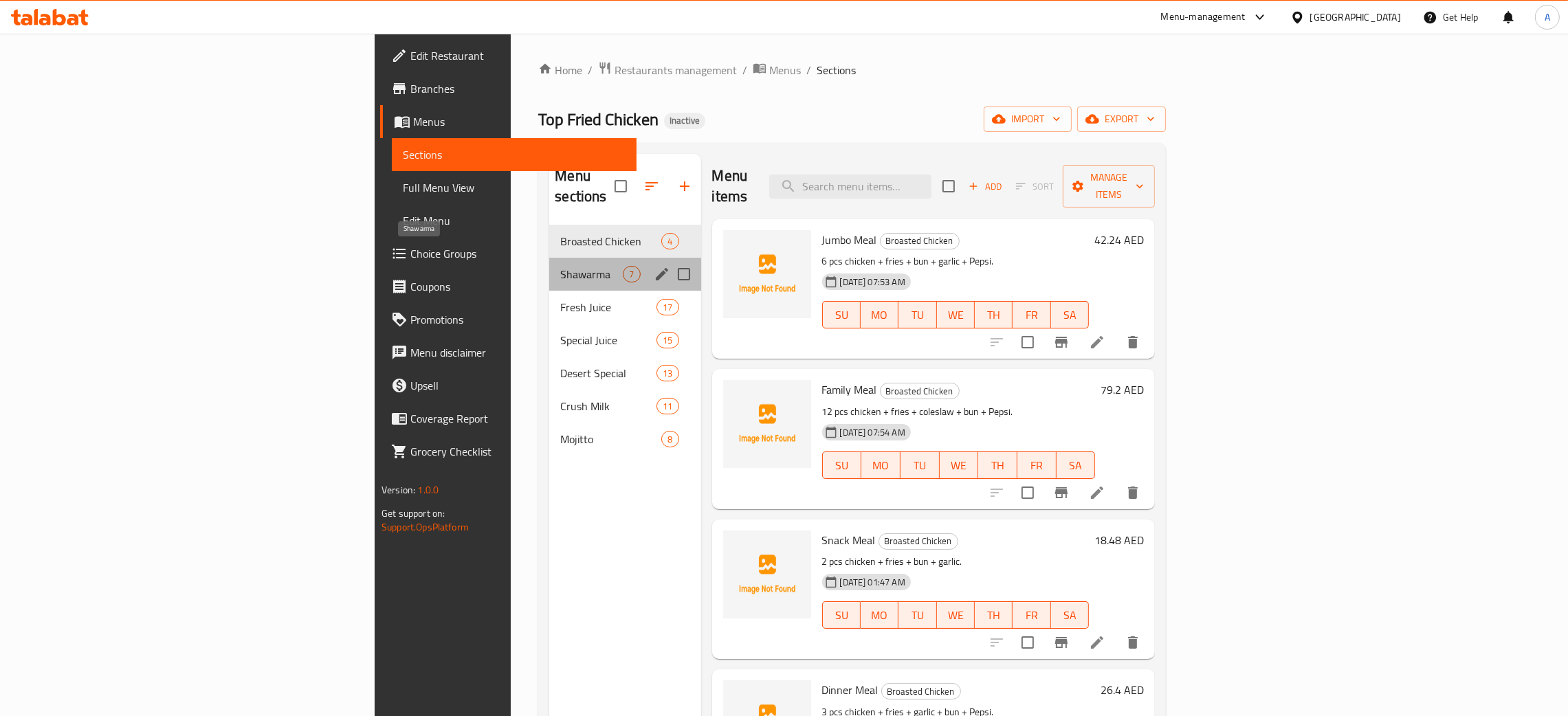
click at [561, 266] on span "Shawarma" at bounding box center [591, 273] width 62 height 17
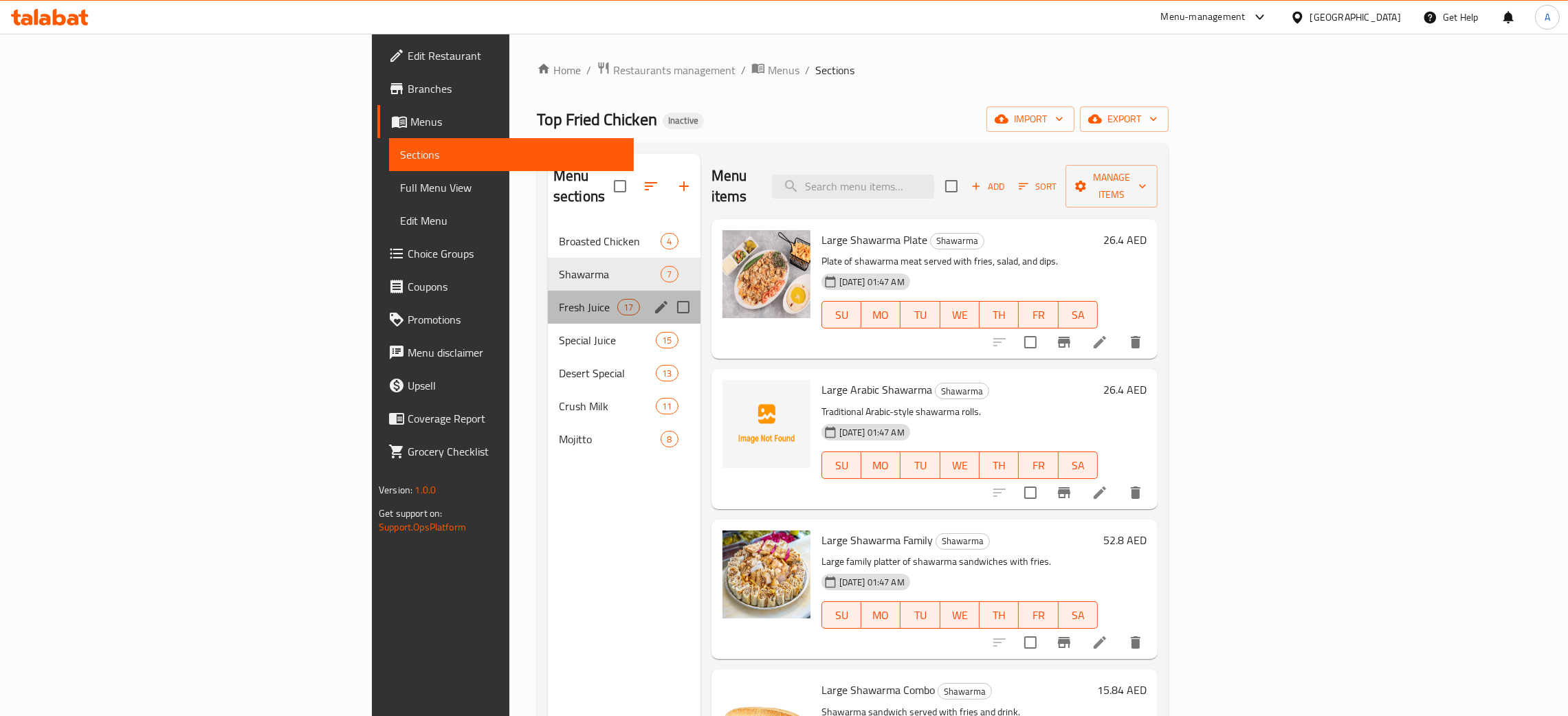
click at [548, 300] on div "Fresh Juice 17" at bounding box center [624, 307] width 153 height 33
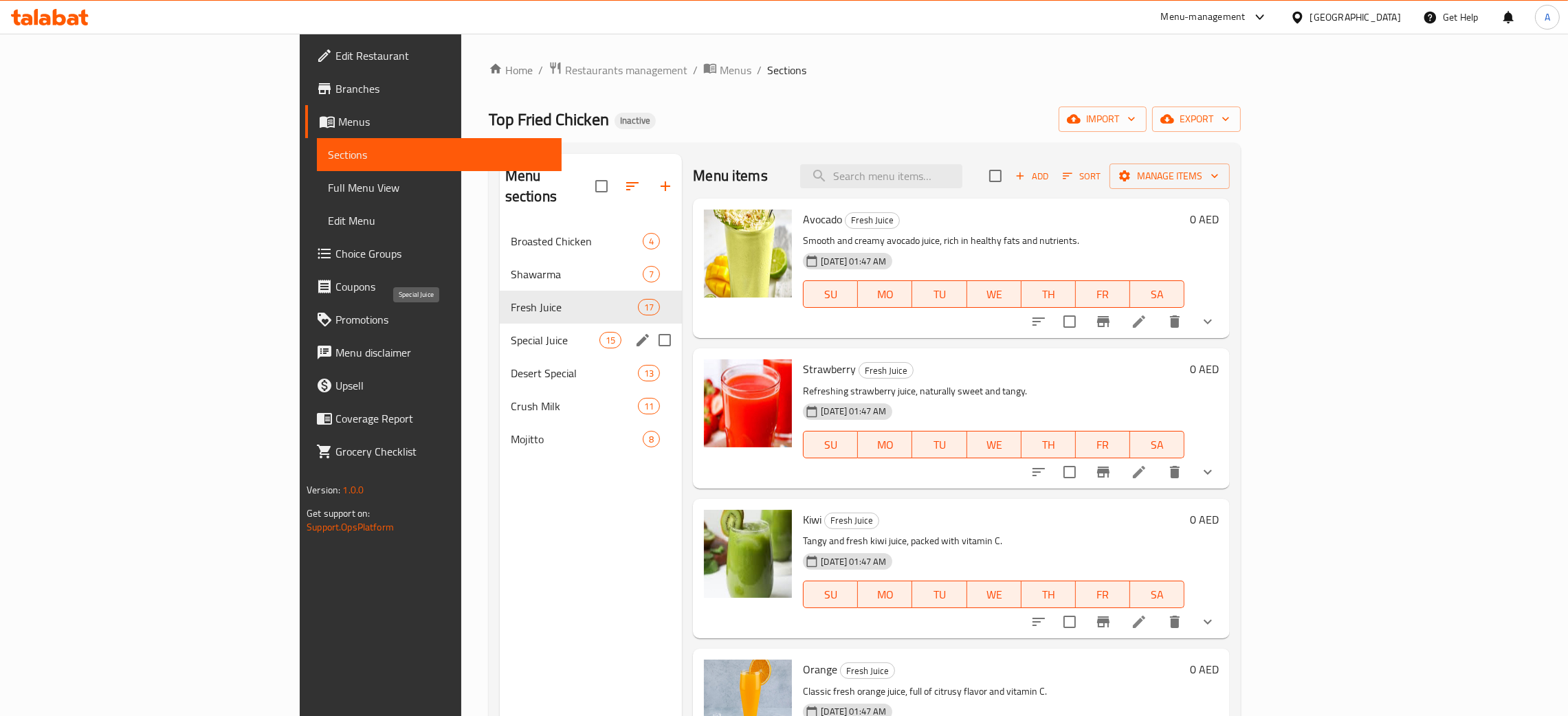
click at [514, 332] on span "Special Juice" at bounding box center [555, 340] width 89 height 17
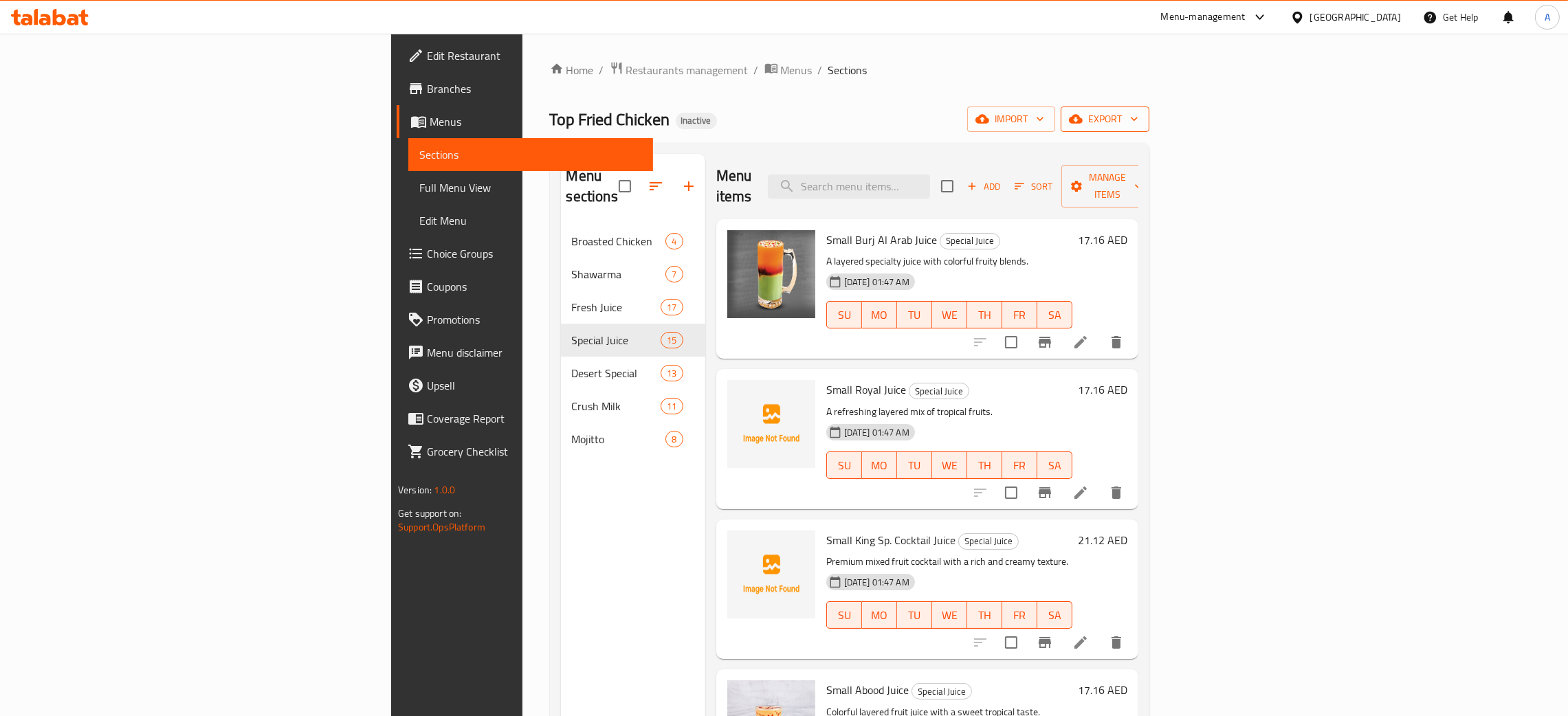
click at [1141, 115] on icon "button" at bounding box center [1134, 119] width 13 height 13
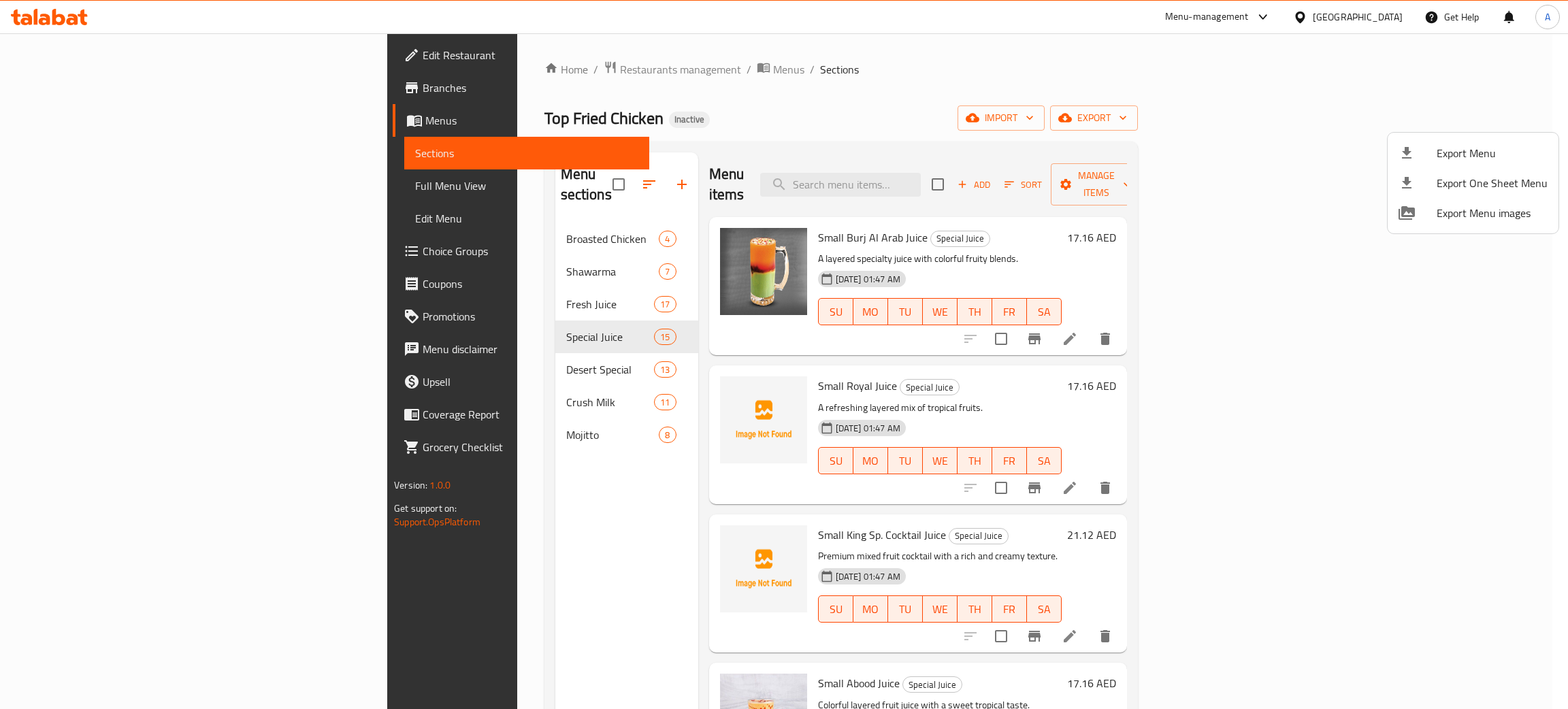
click at [1451, 149] on span "Export Menu" at bounding box center [1492, 153] width 111 height 16
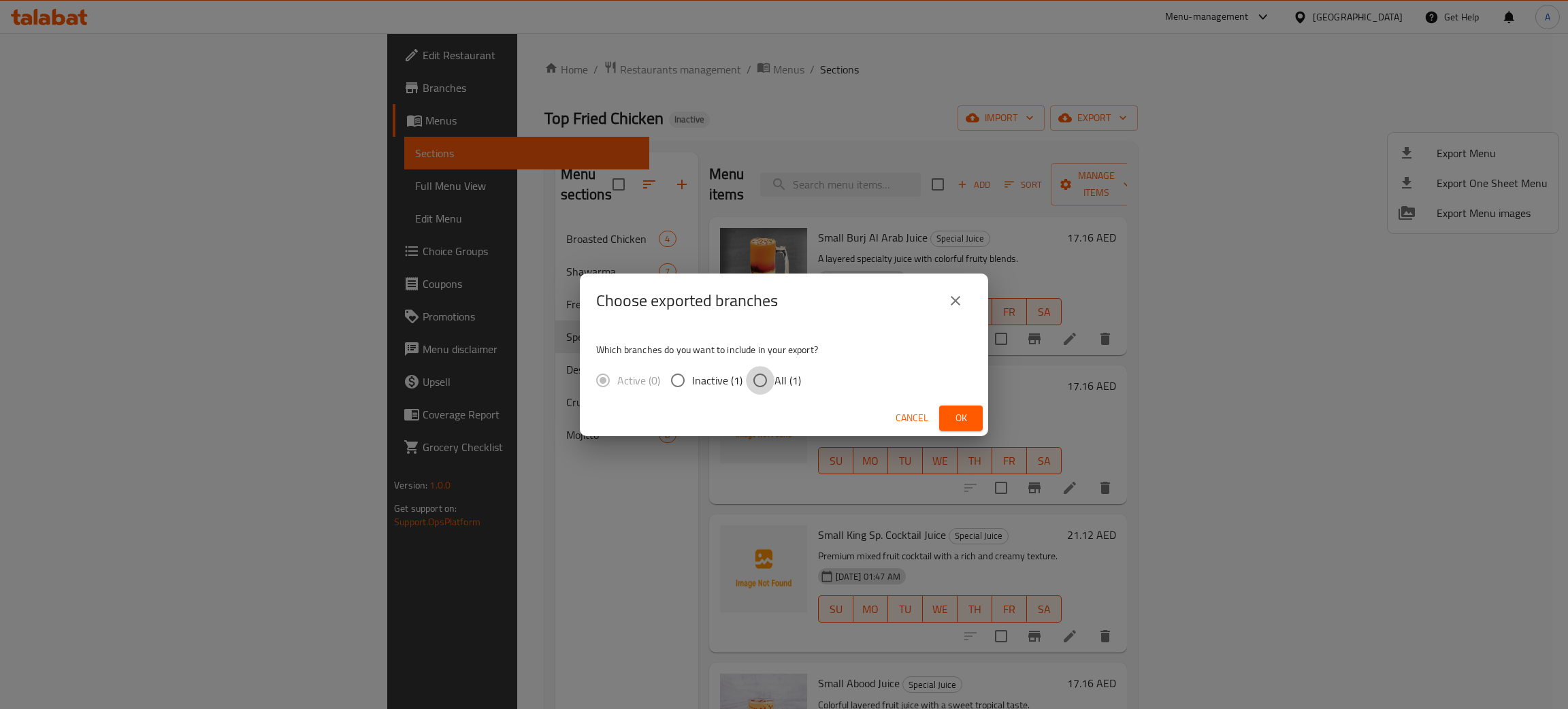
click at [755, 379] on input "All (1)" at bounding box center [760, 380] width 29 height 29
radio input "true"
click at [971, 416] on span "Ok" at bounding box center [961, 418] width 22 height 17
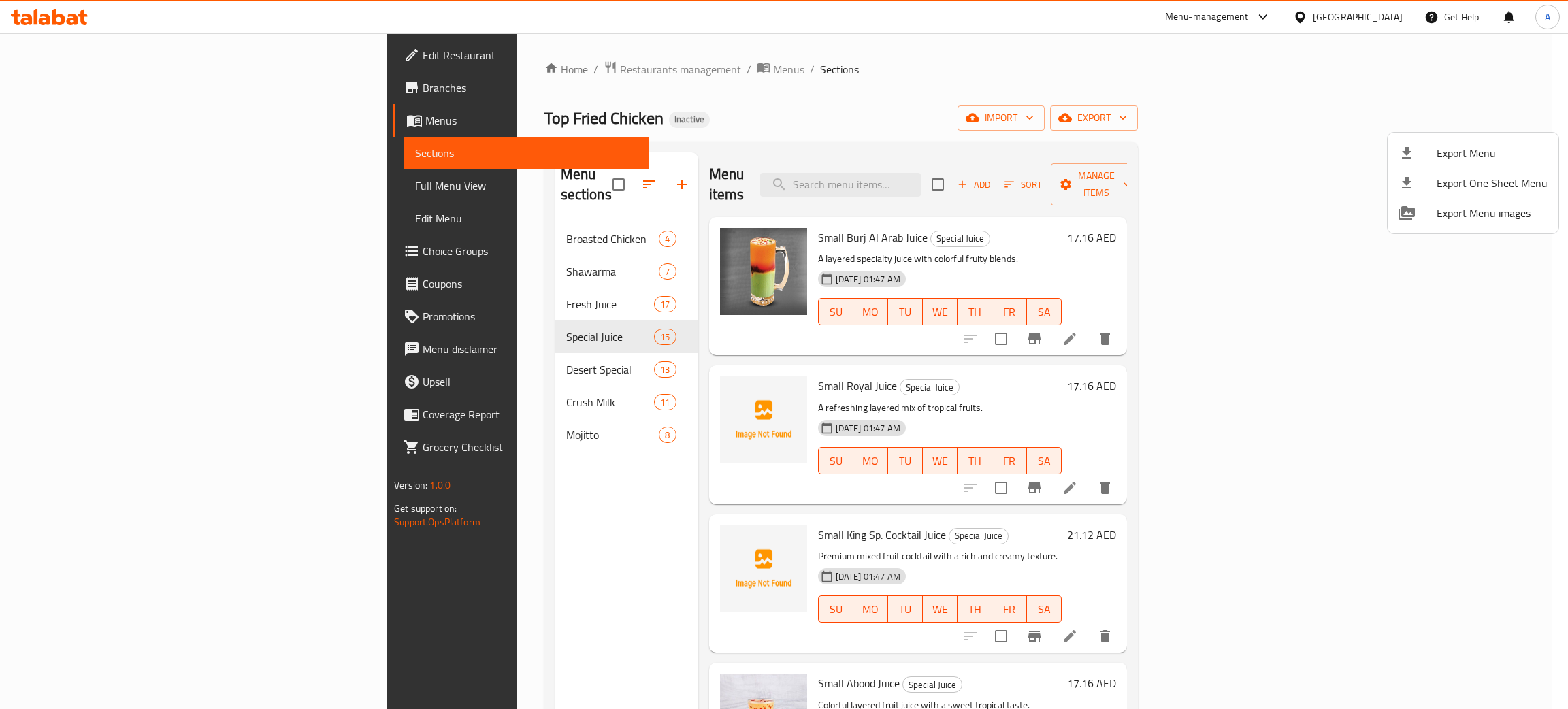
click at [1363, 8] on div at bounding box center [784, 354] width 1568 height 709
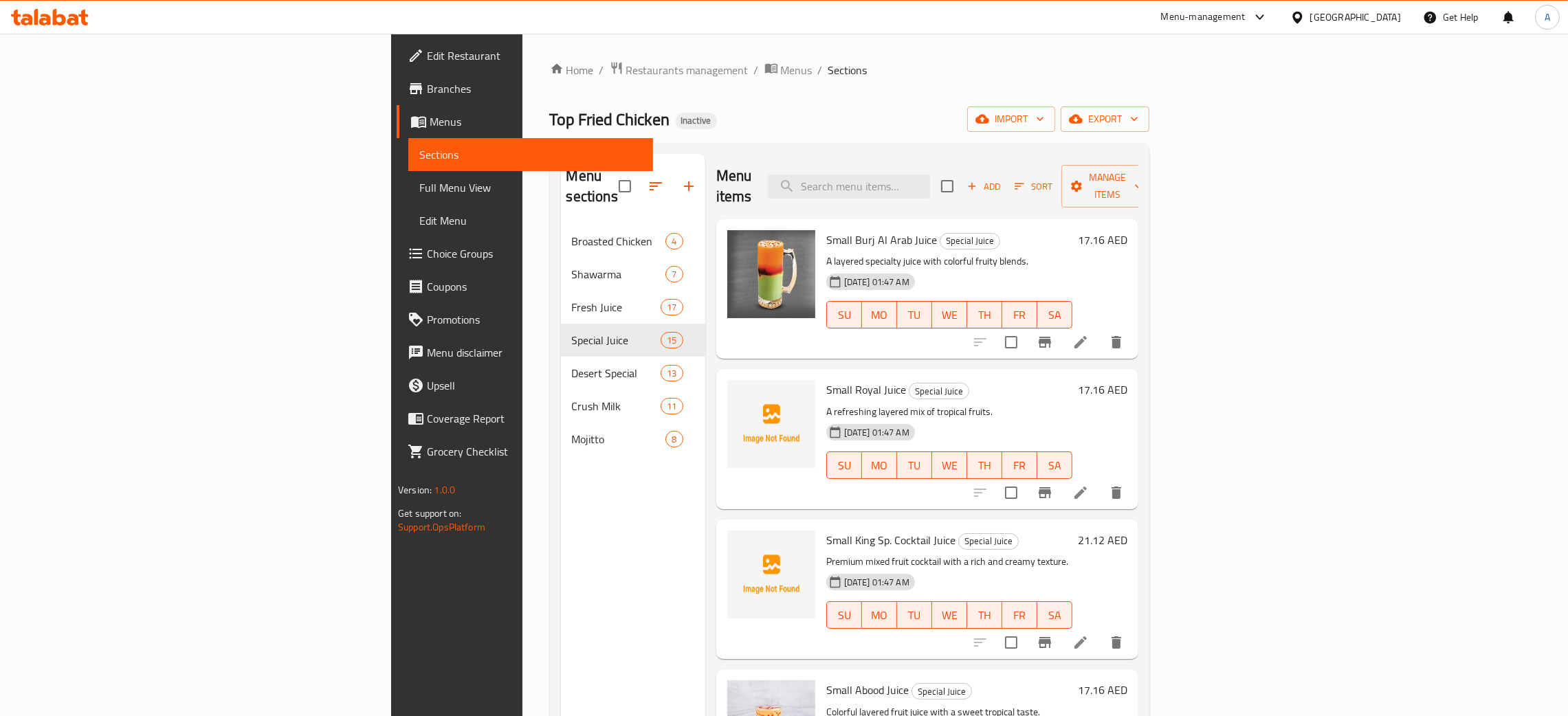
click at [1373, 14] on div "United Arab Emirates" at bounding box center [1355, 17] width 91 height 15
click at [1228, 209] on div "Jordan" at bounding box center [1220, 205] width 49 height 32
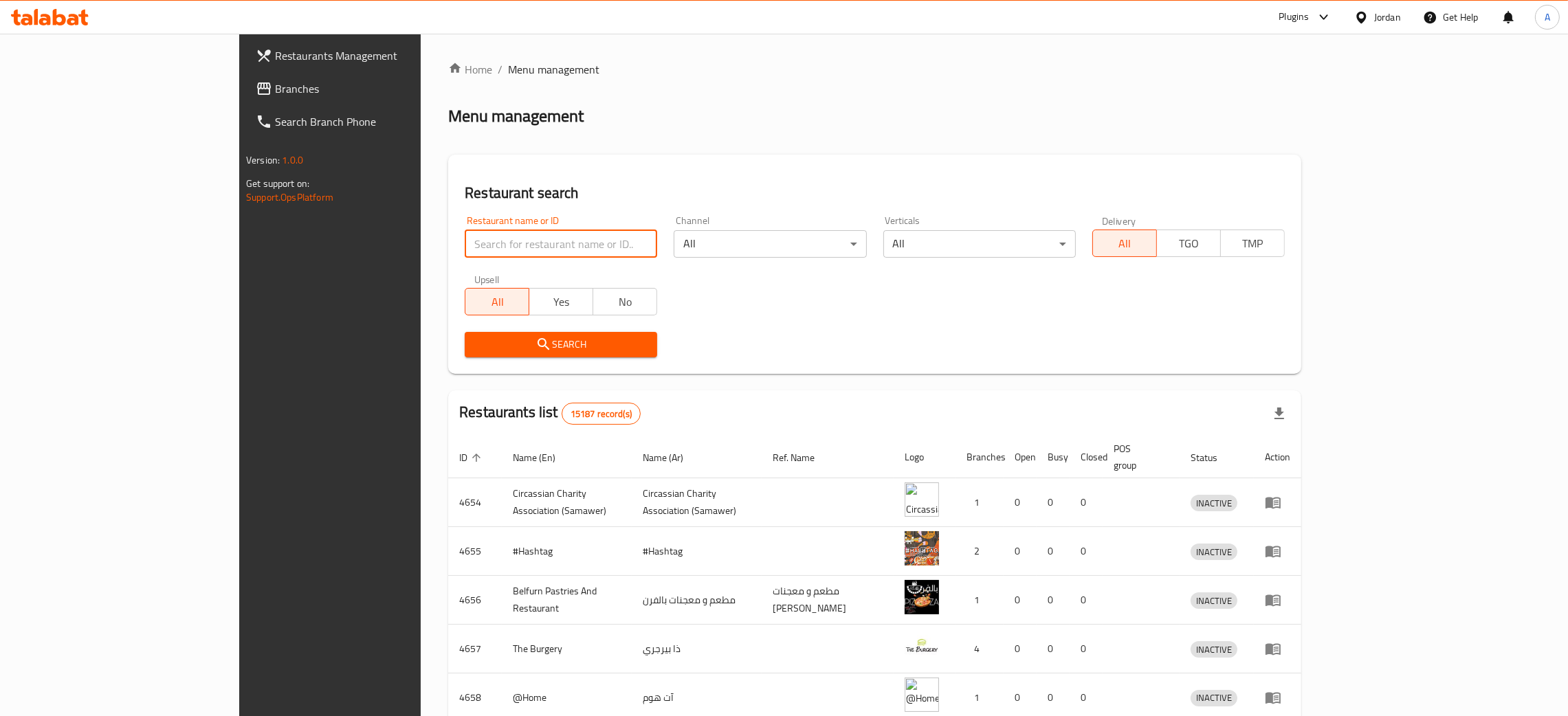
click at [465, 245] on input "search" at bounding box center [561, 243] width 192 height 28
paste input "مطعم ديوان الكرم"
type input "مطعم ديوان الكرم"
click button "Search" at bounding box center [561, 345] width 192 height 25
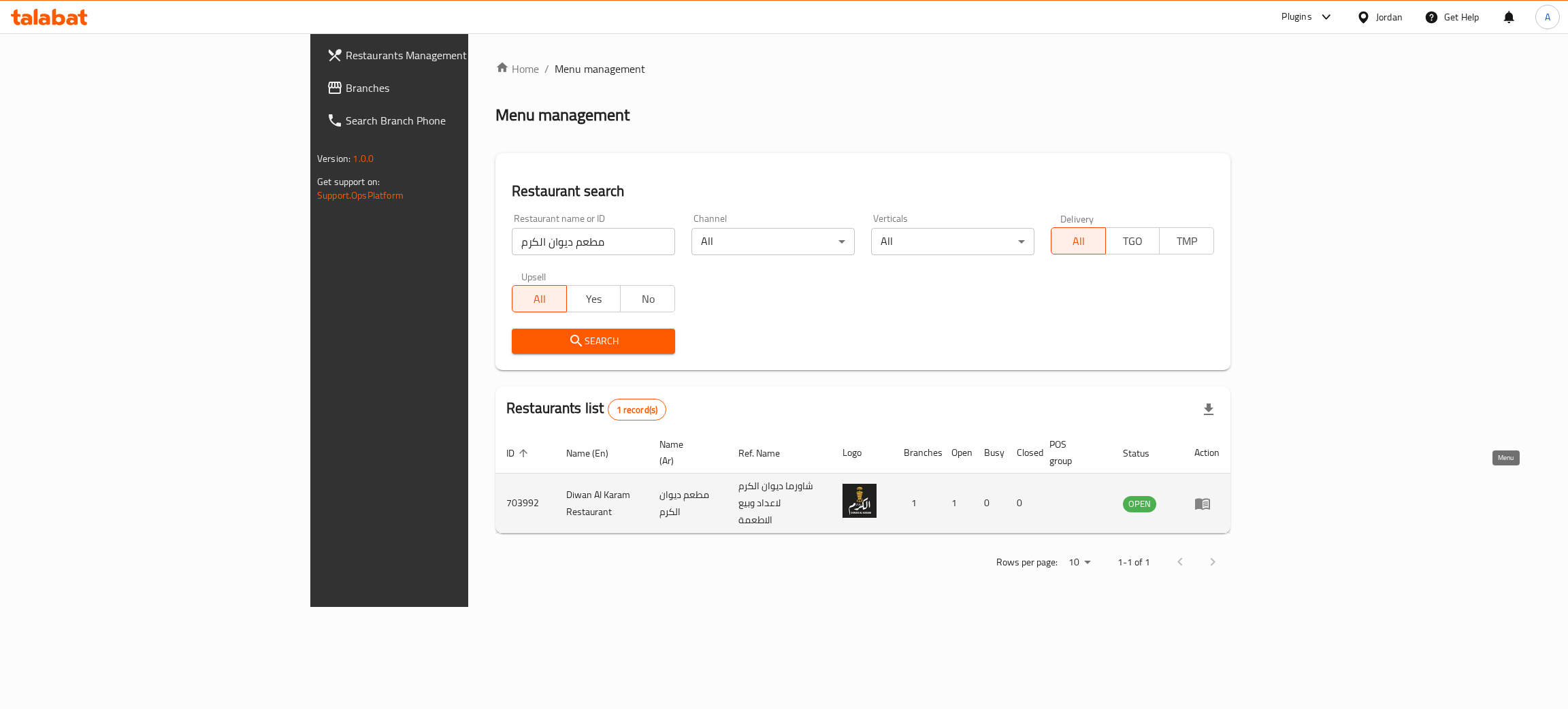
click at [1210, 498] on icon "enhanced table" at bounding box center [1202, 503] width 15 height 12
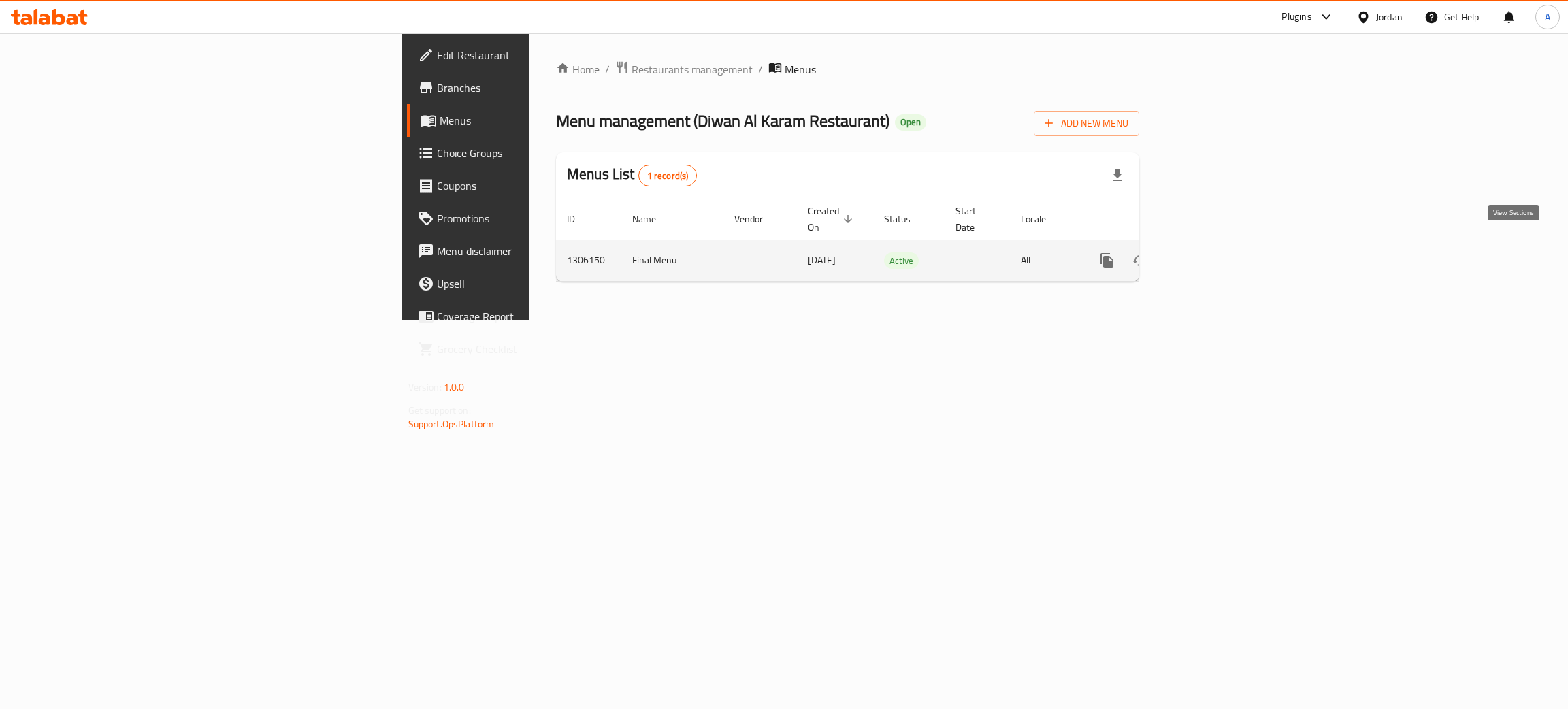
click at [1212, 254] on icon "enhanced table" at bounding box center [1206, 261] width 13 height 13
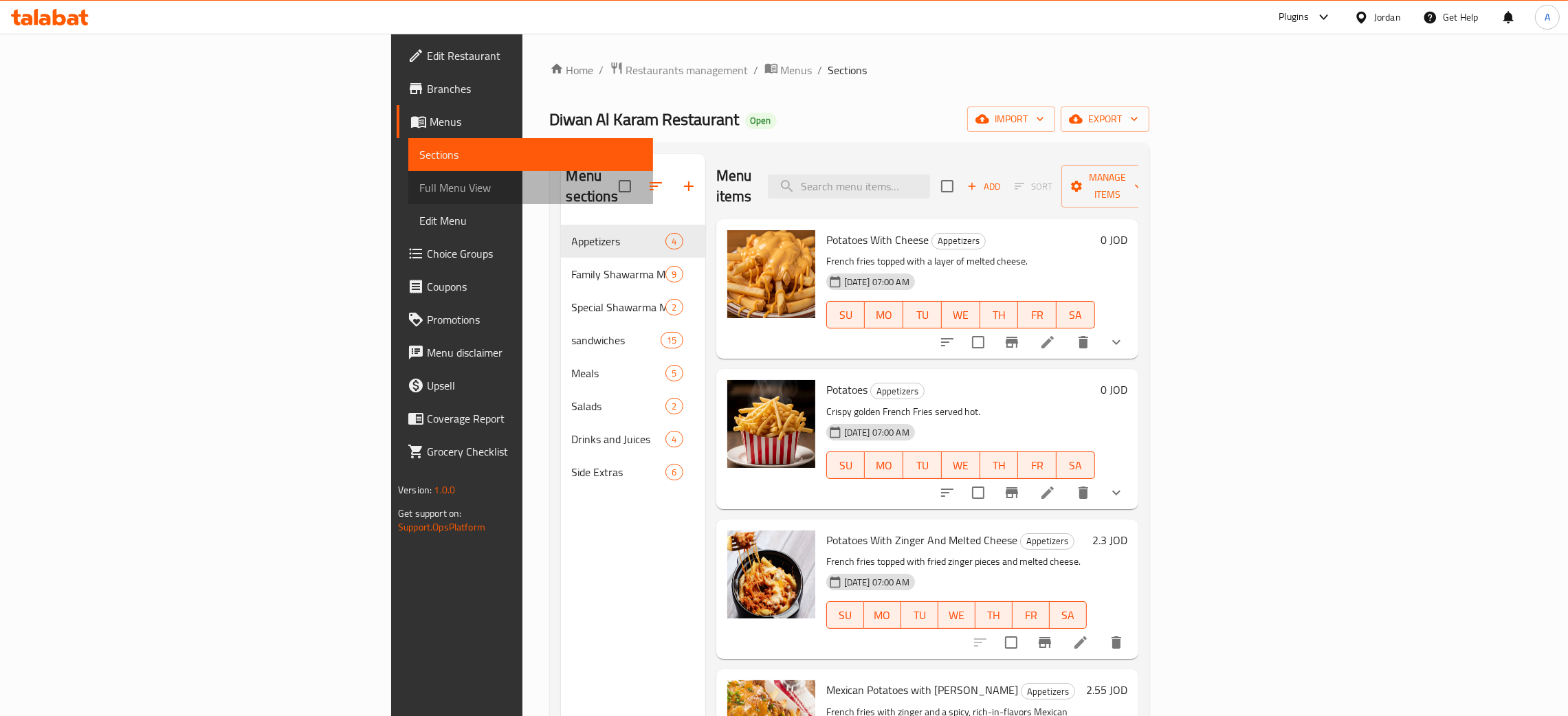
click at [419, 183] on span "Full Menu View" at bounding box center [531, 187] width 223 height 17
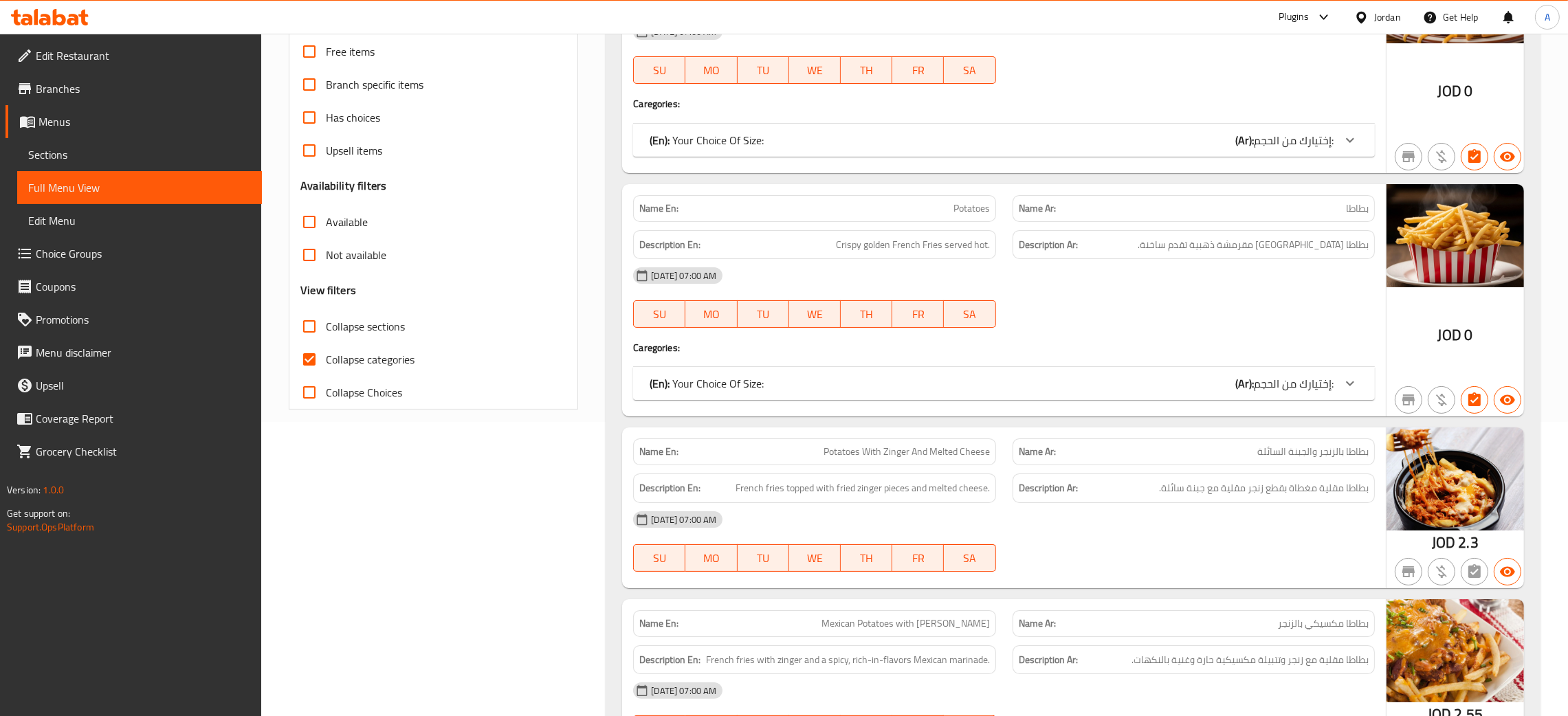
scroll to position [308, 0]
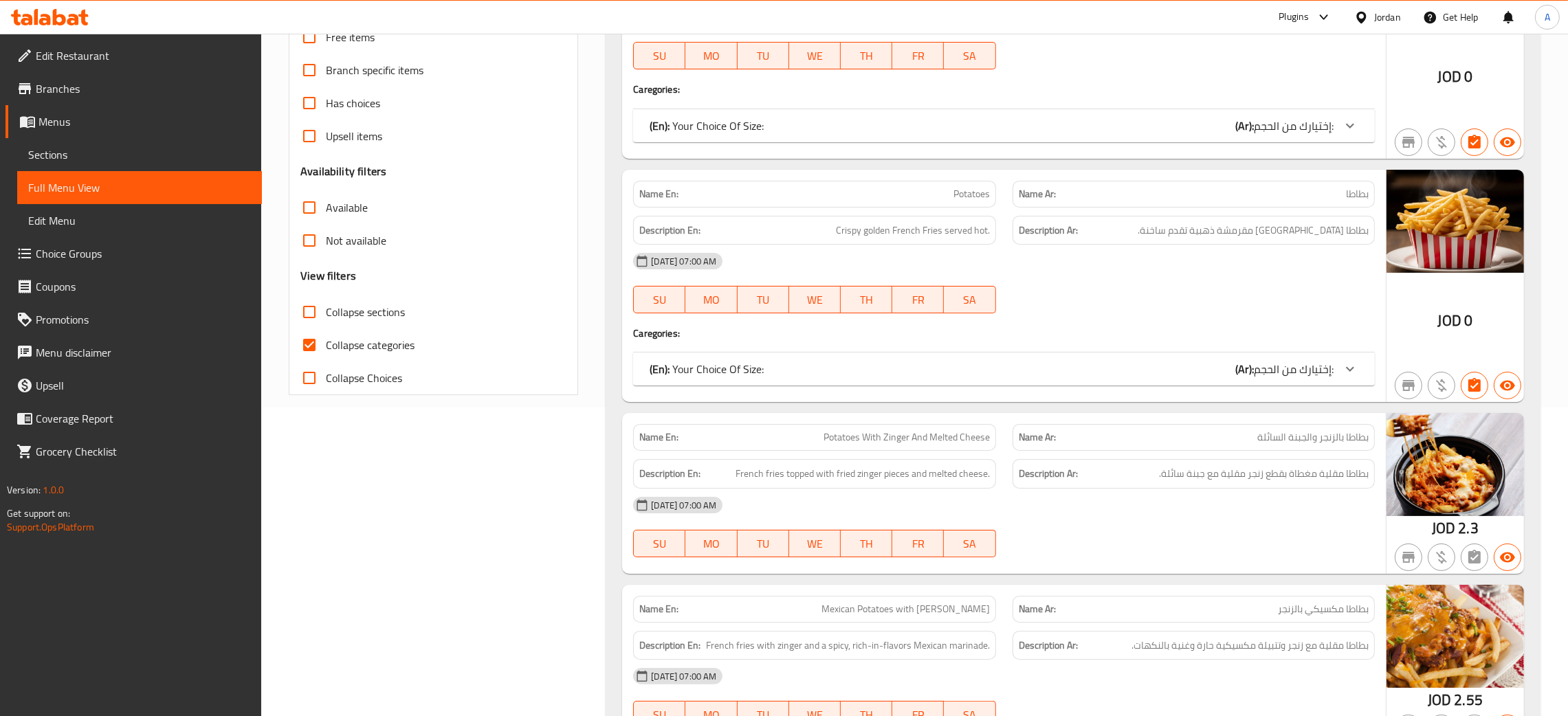
click at [313, 345] on input "Collapse categories" at bounding box center [309, 345] width 33 height 33
checkbox input "false"
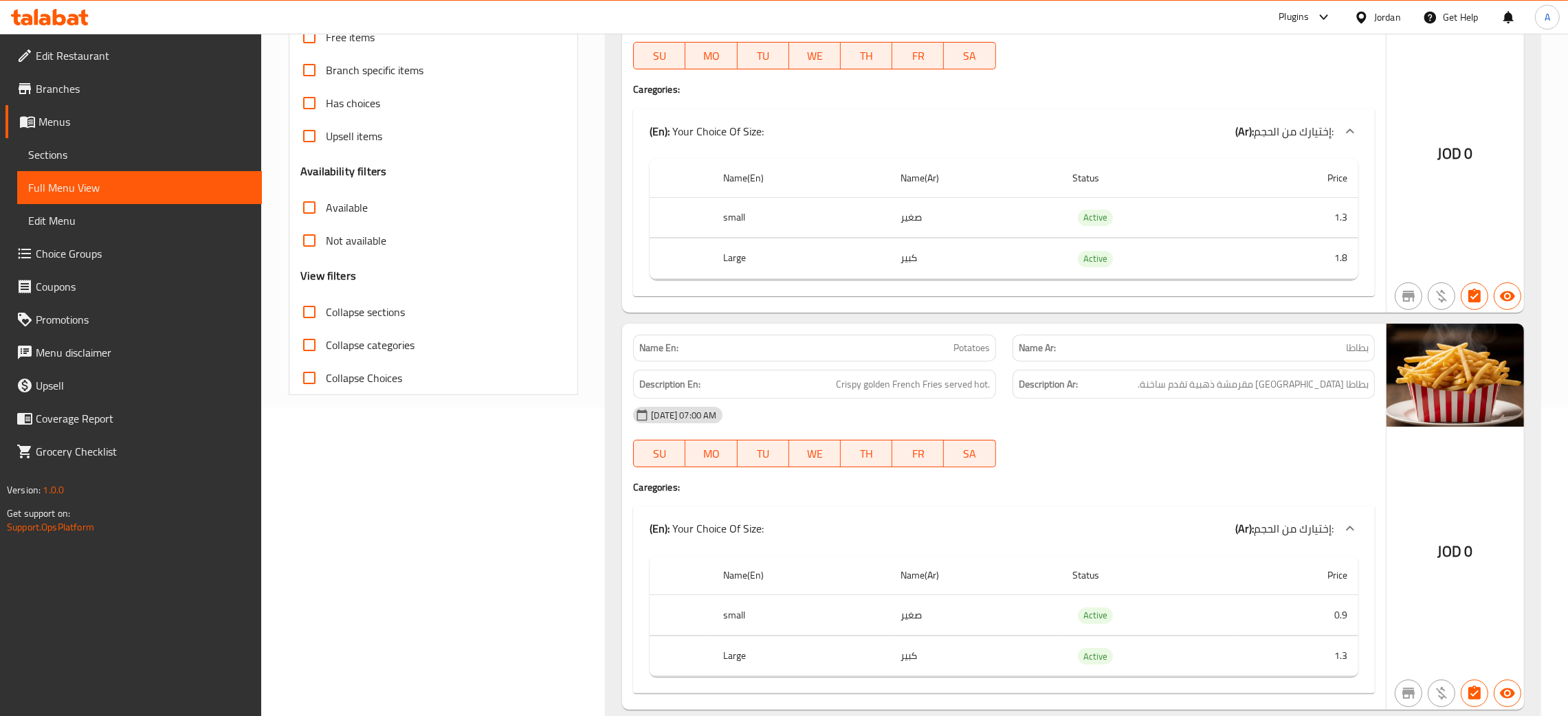
scroll to position [10054, 0]
